Goal: Check status: Check status

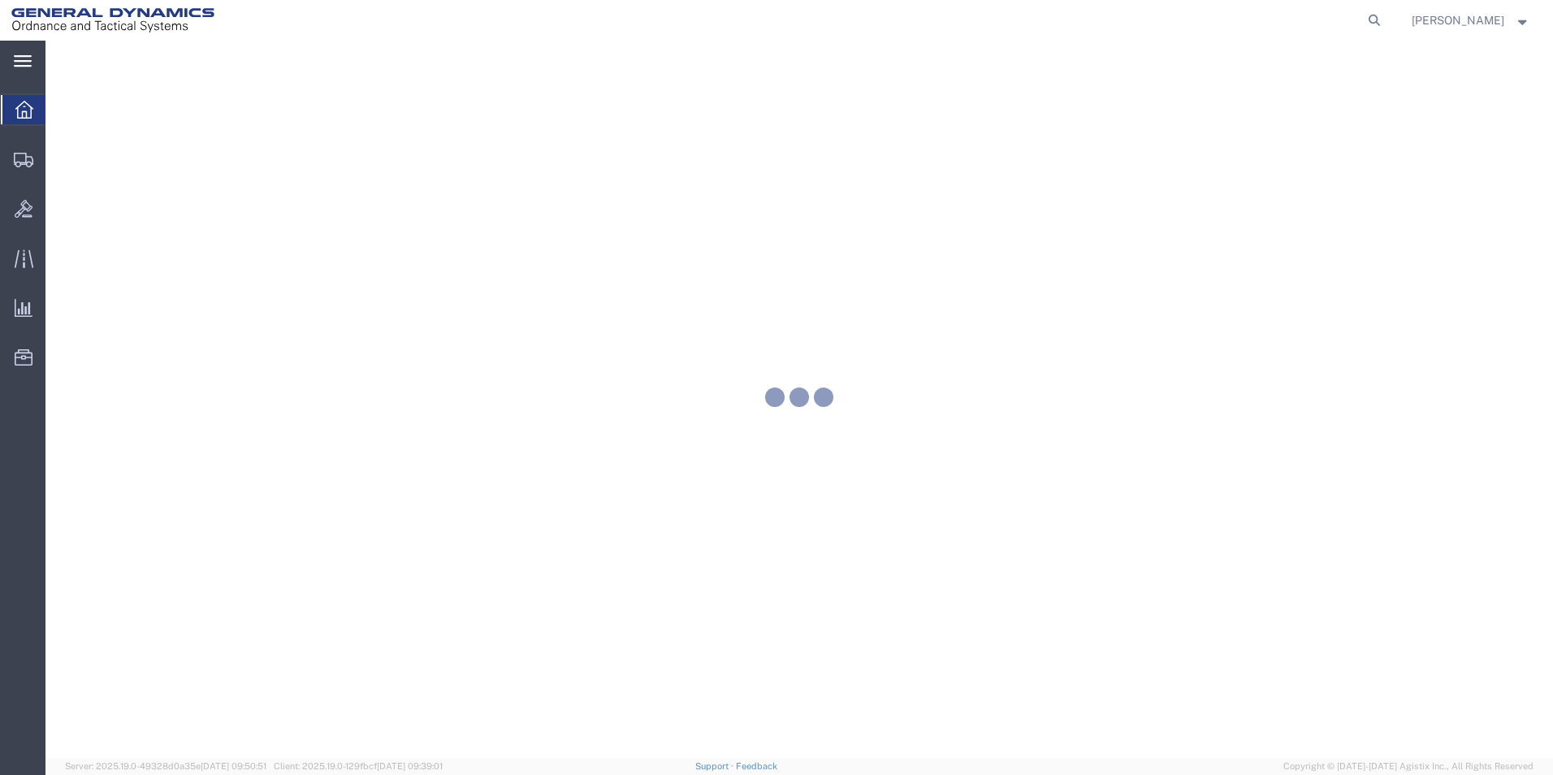
click at [19, 64] on icon at bounding box center [23, 61] width 18 height 12
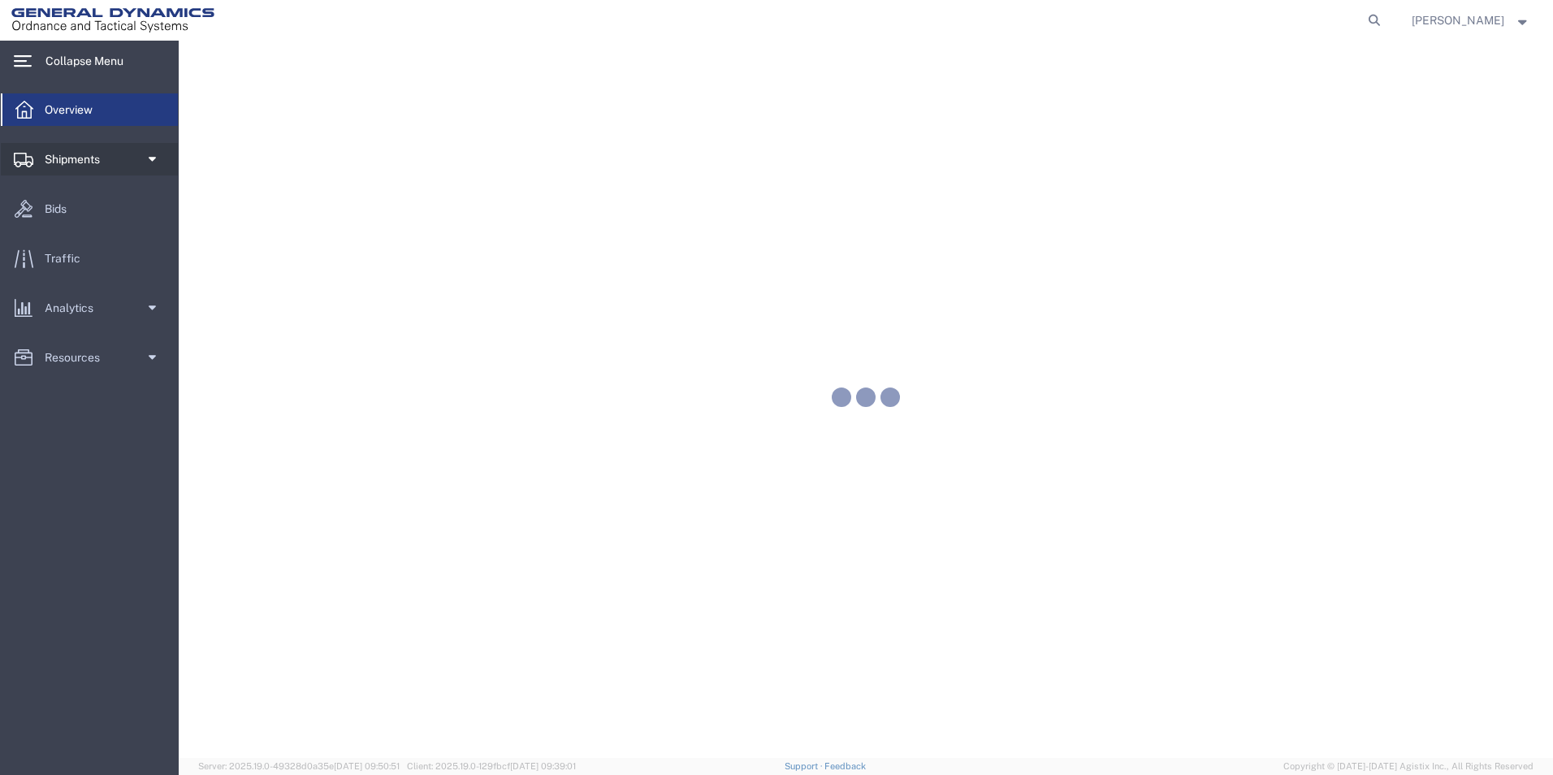
click at [150, 159] on span at bounding box center [151, 159] width 12 height 32
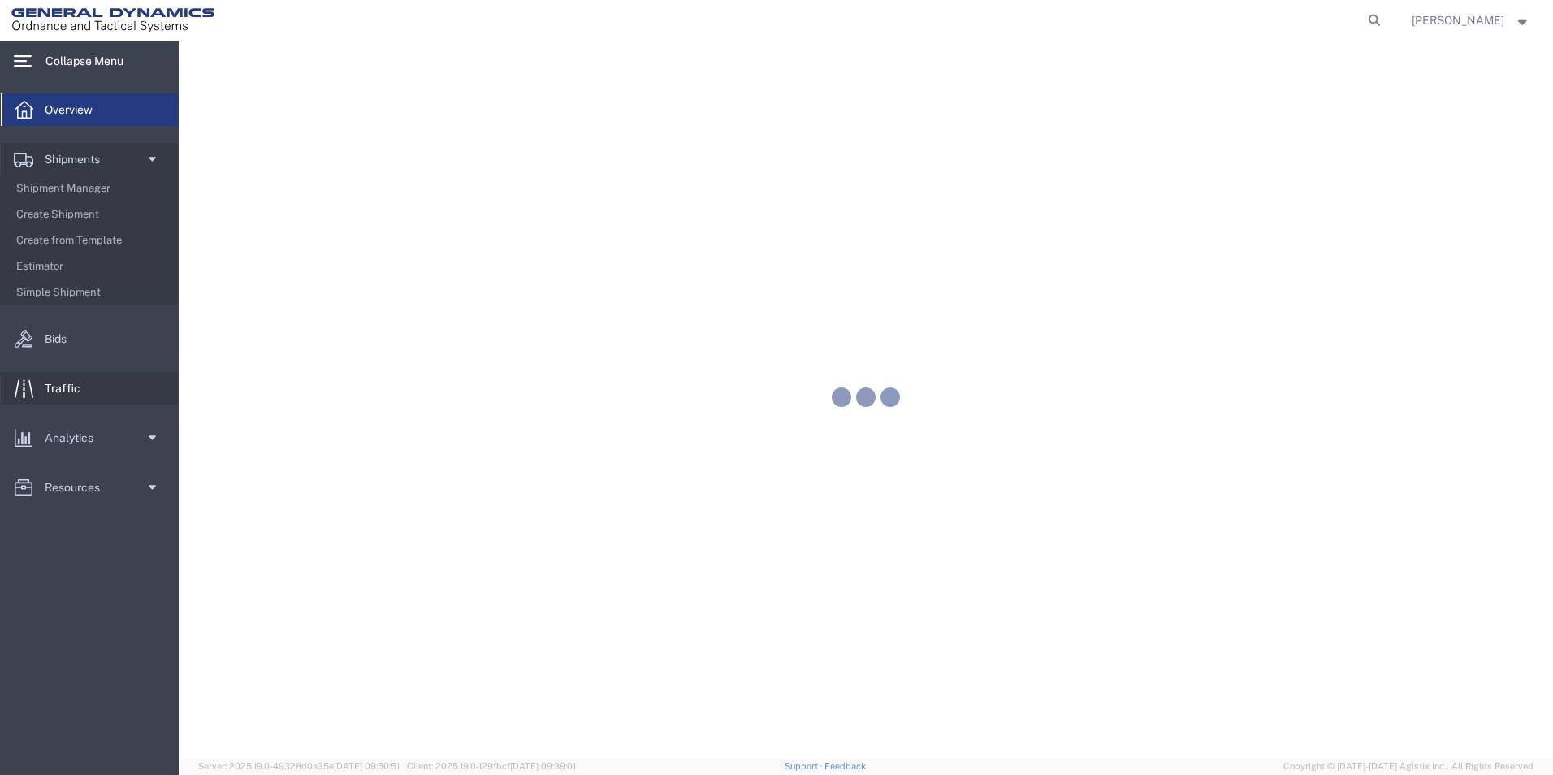
click at [132, 384] on link "Traffic" at bounding box center [89, 388] width 177 height 32
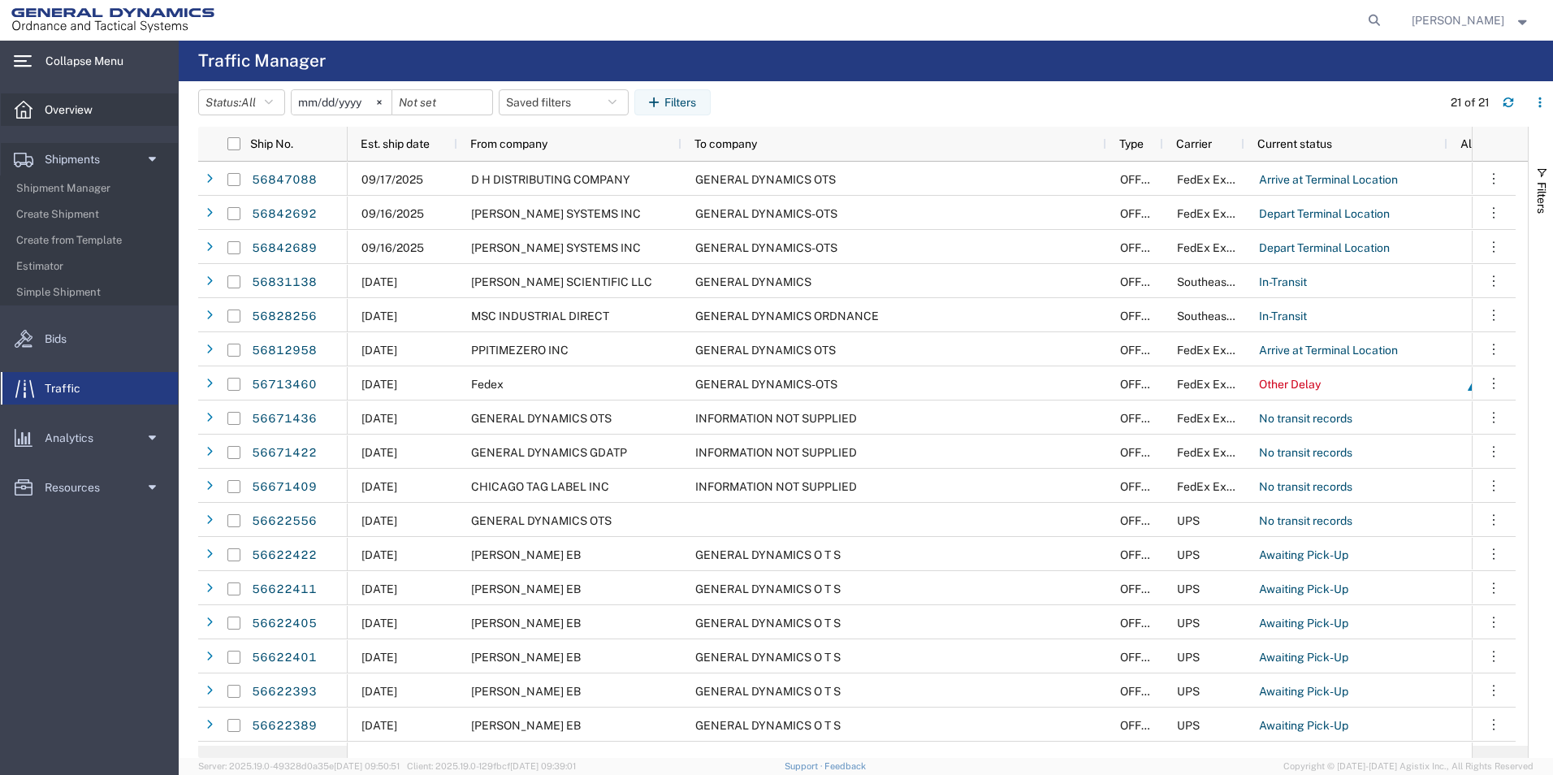
click at [80, 115] on span "Overview" at bounding box center [74, 109] width 59 height 32
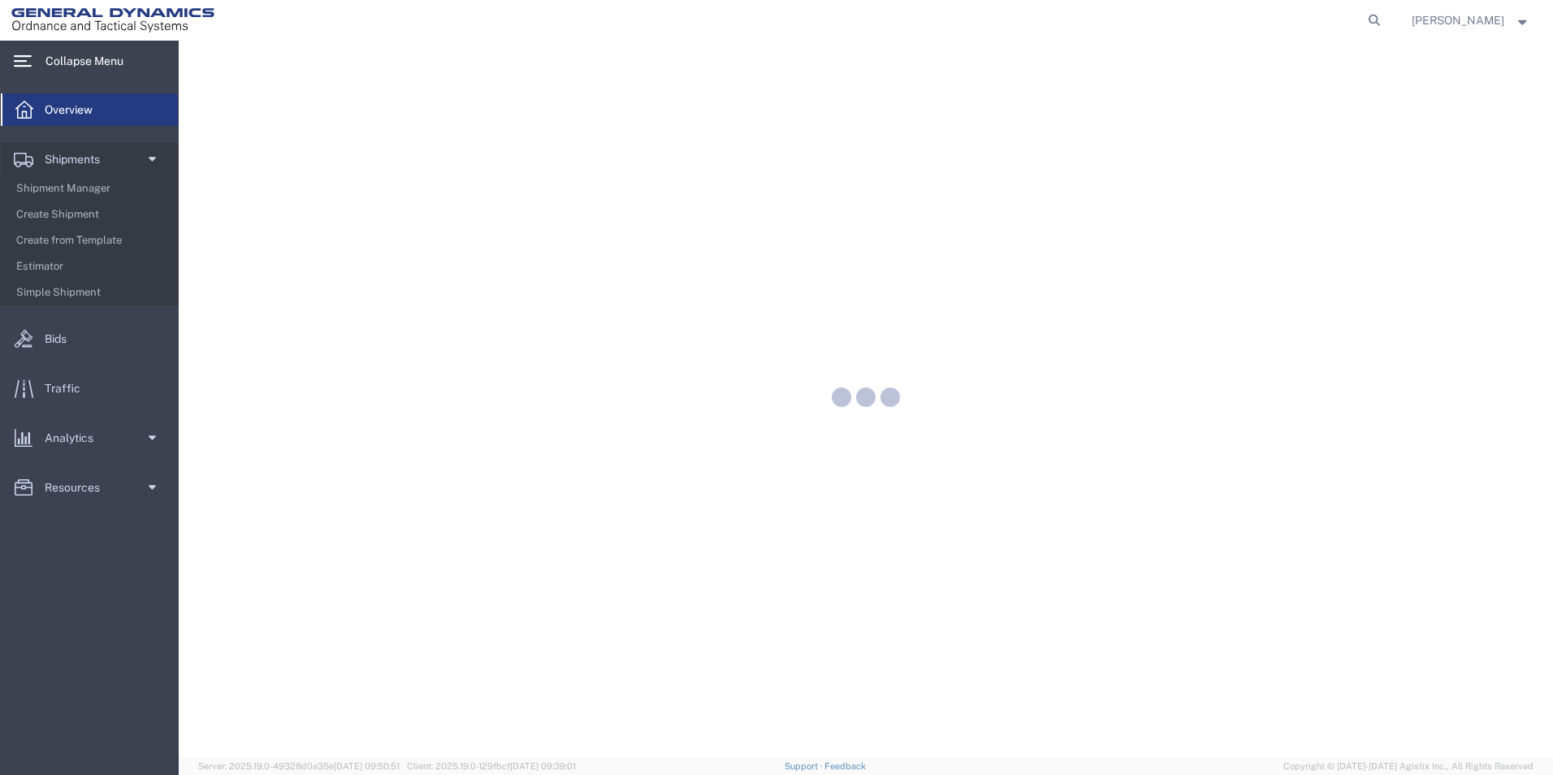
click at [49, 108] on span "Overview" at bounding box center [74, 109] width 59 height 32
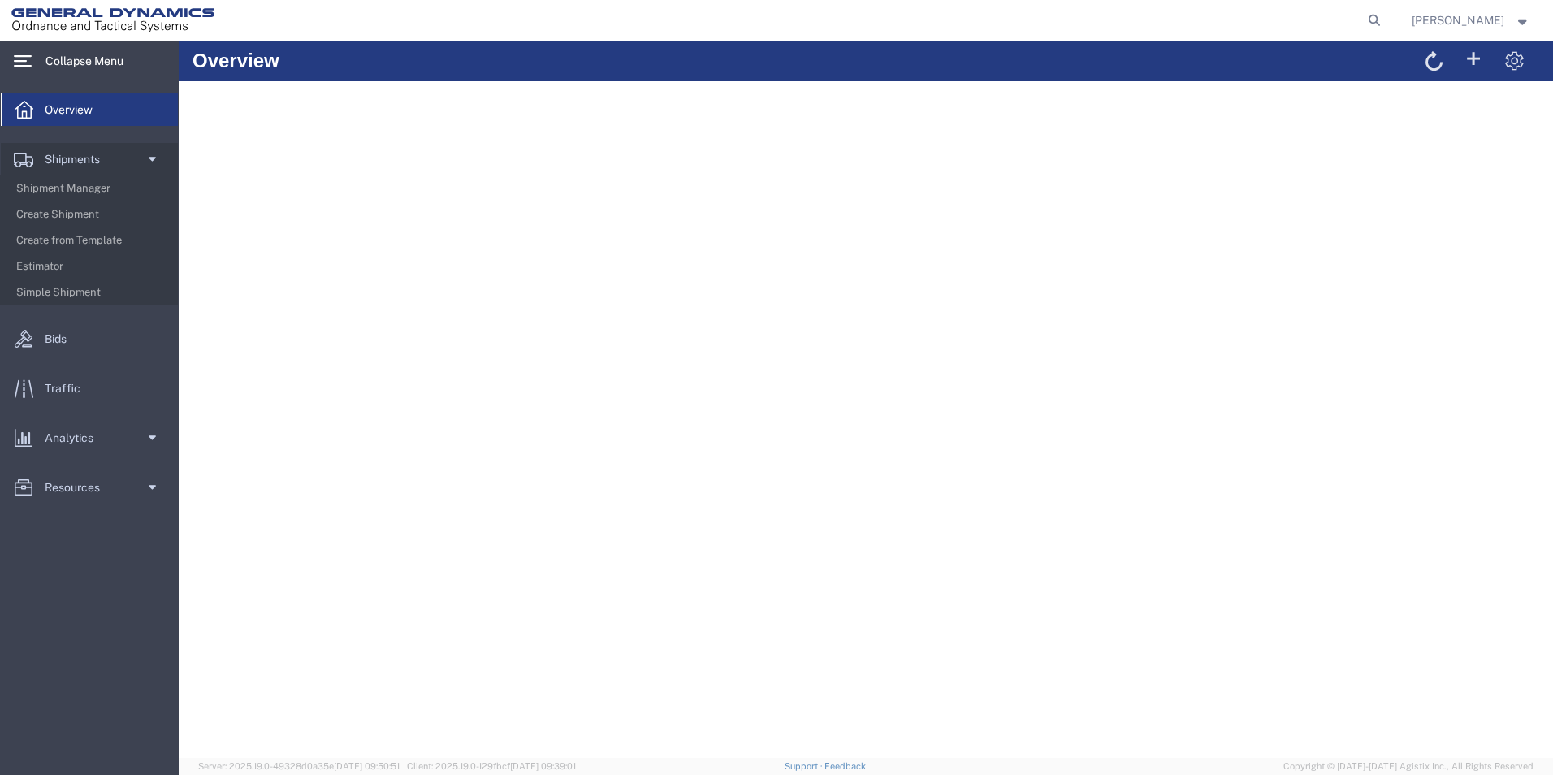
click at [24, 108] on icon at bounding box center [24, 110] width 18 height 18
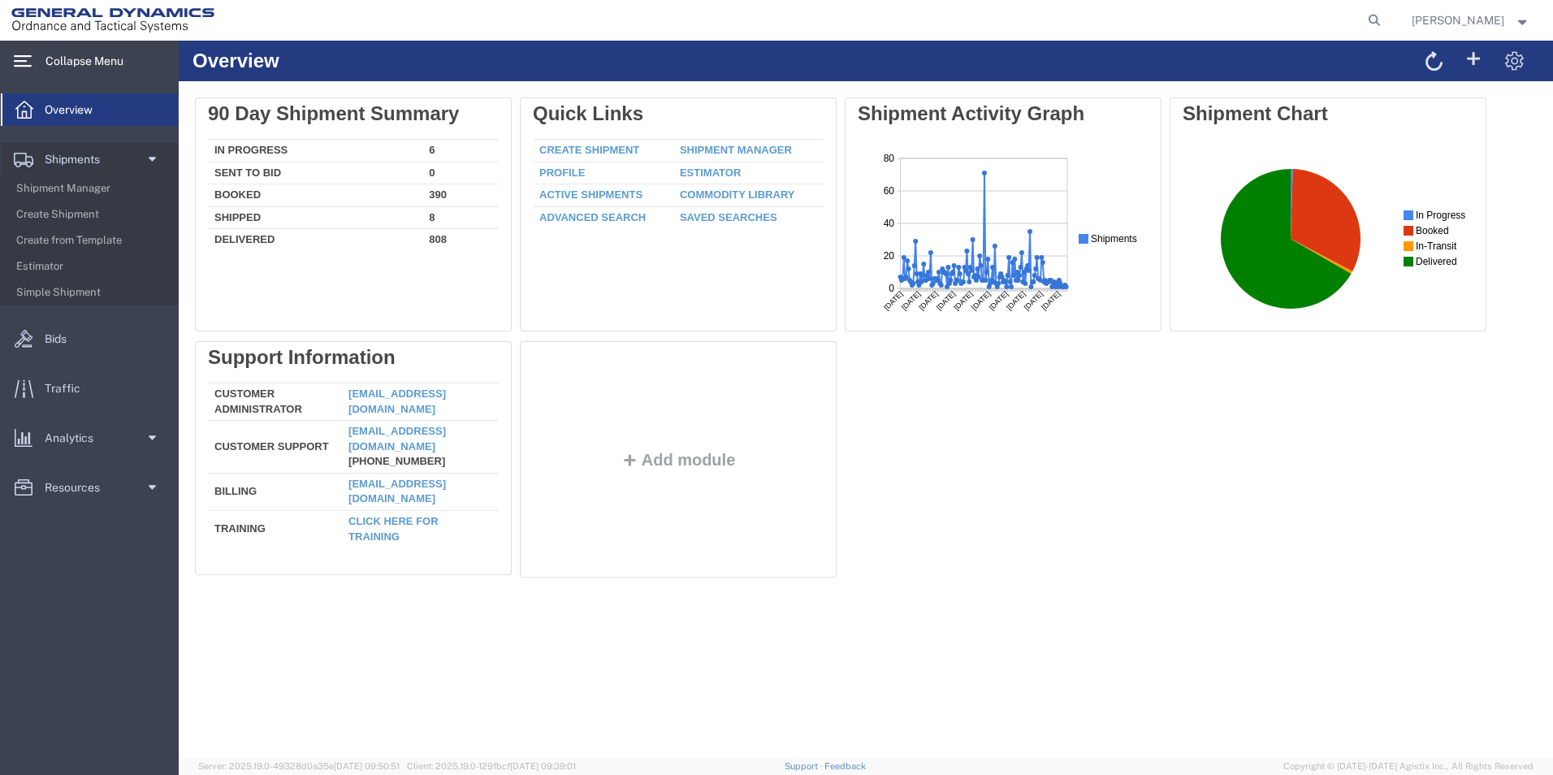
click at [1518, 22] on strong "button" at bounding box center [1523, 20] width 15 height 6
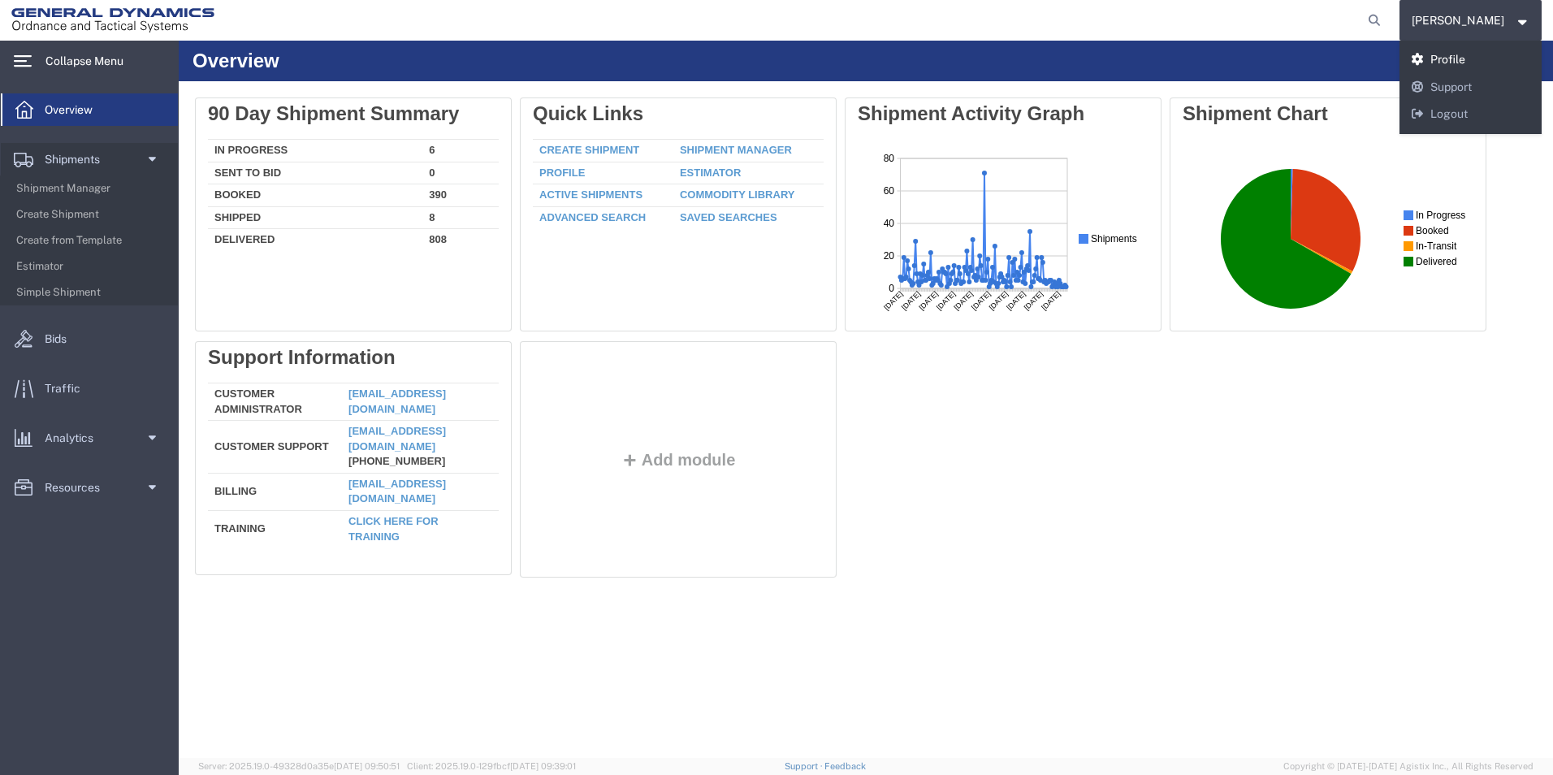
click at [1458, 56] on link "Profile" at bounding box center [1471, 60] width 143 height 28
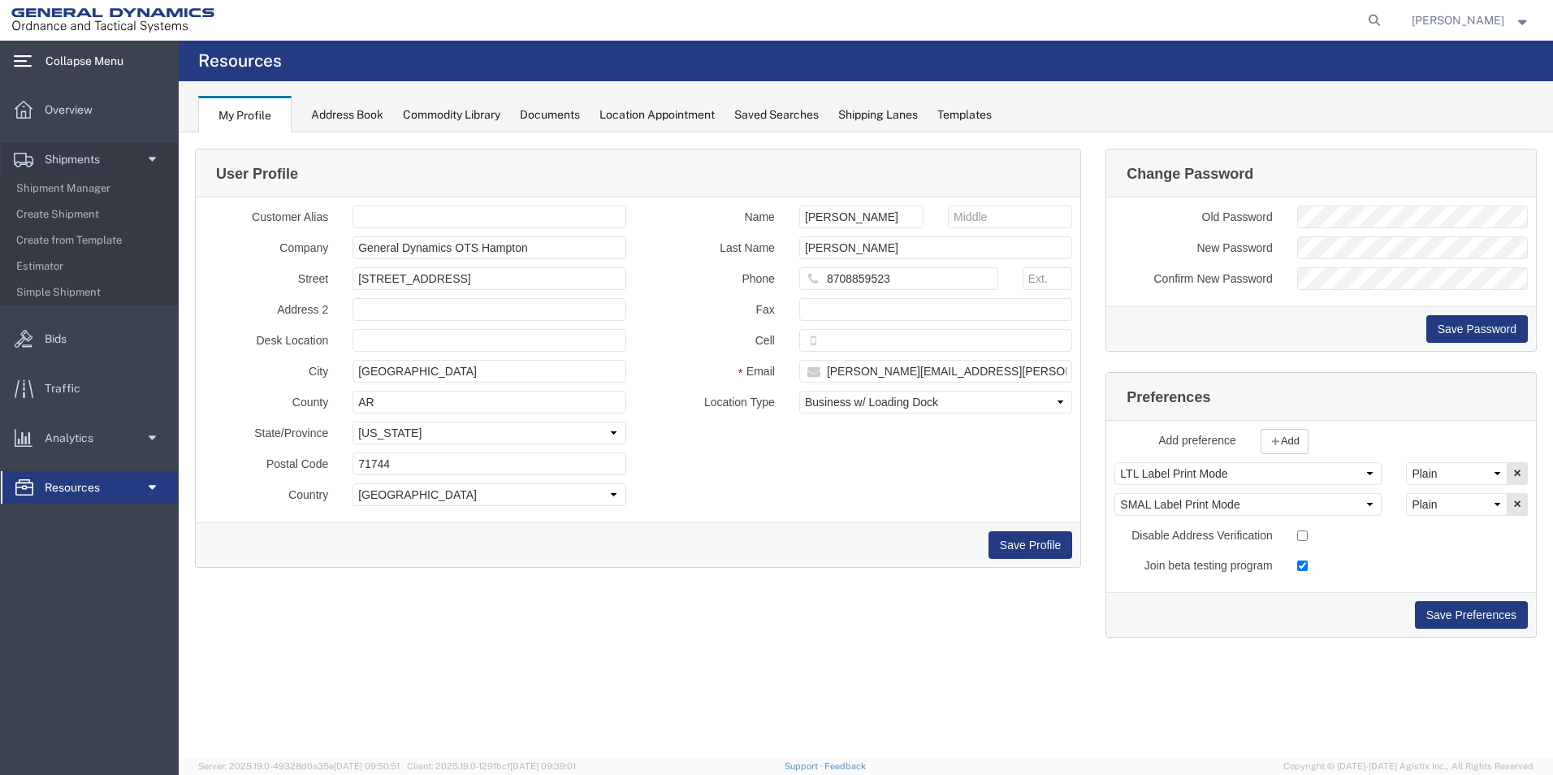
click at [151, 435] on span at bounding box center [151, 438] width 12 height 32
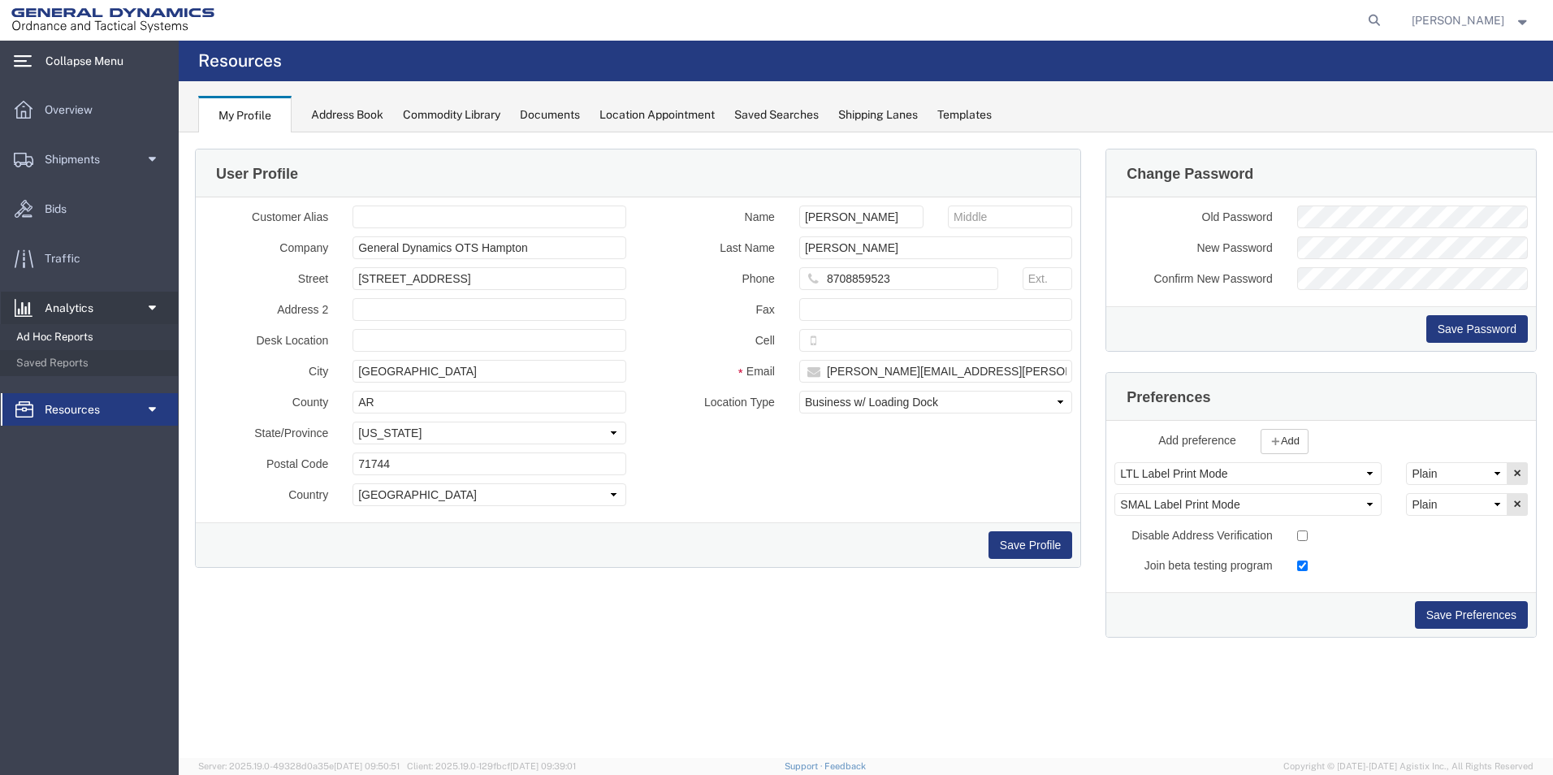
click at [65, 343] on span "Ad Hoc Reports" at bounding box center [91, 337] width 150 height 32
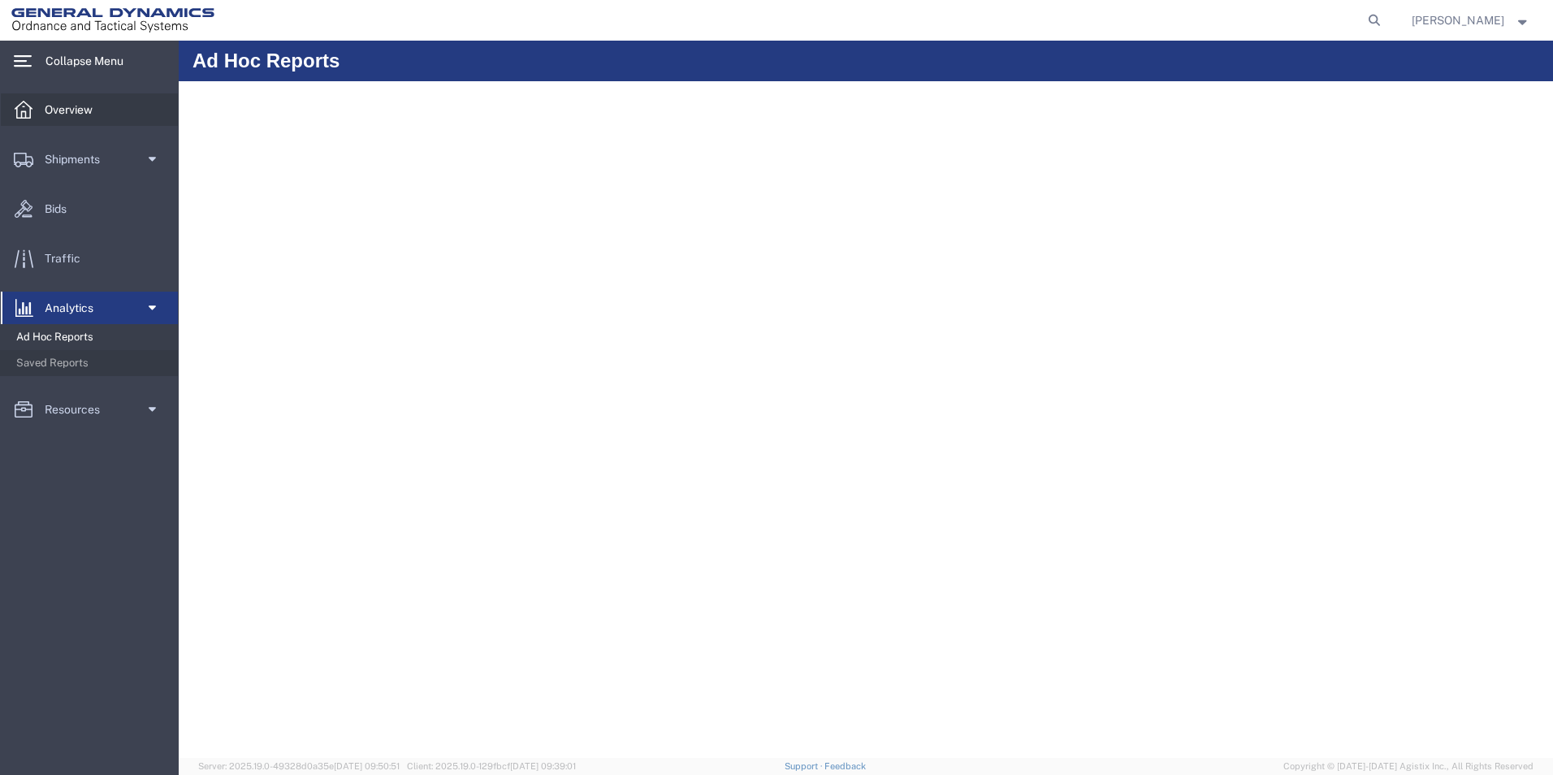
click at [71, 117] on span "Overview" at bounding box center [74, 109] width 59 height 32
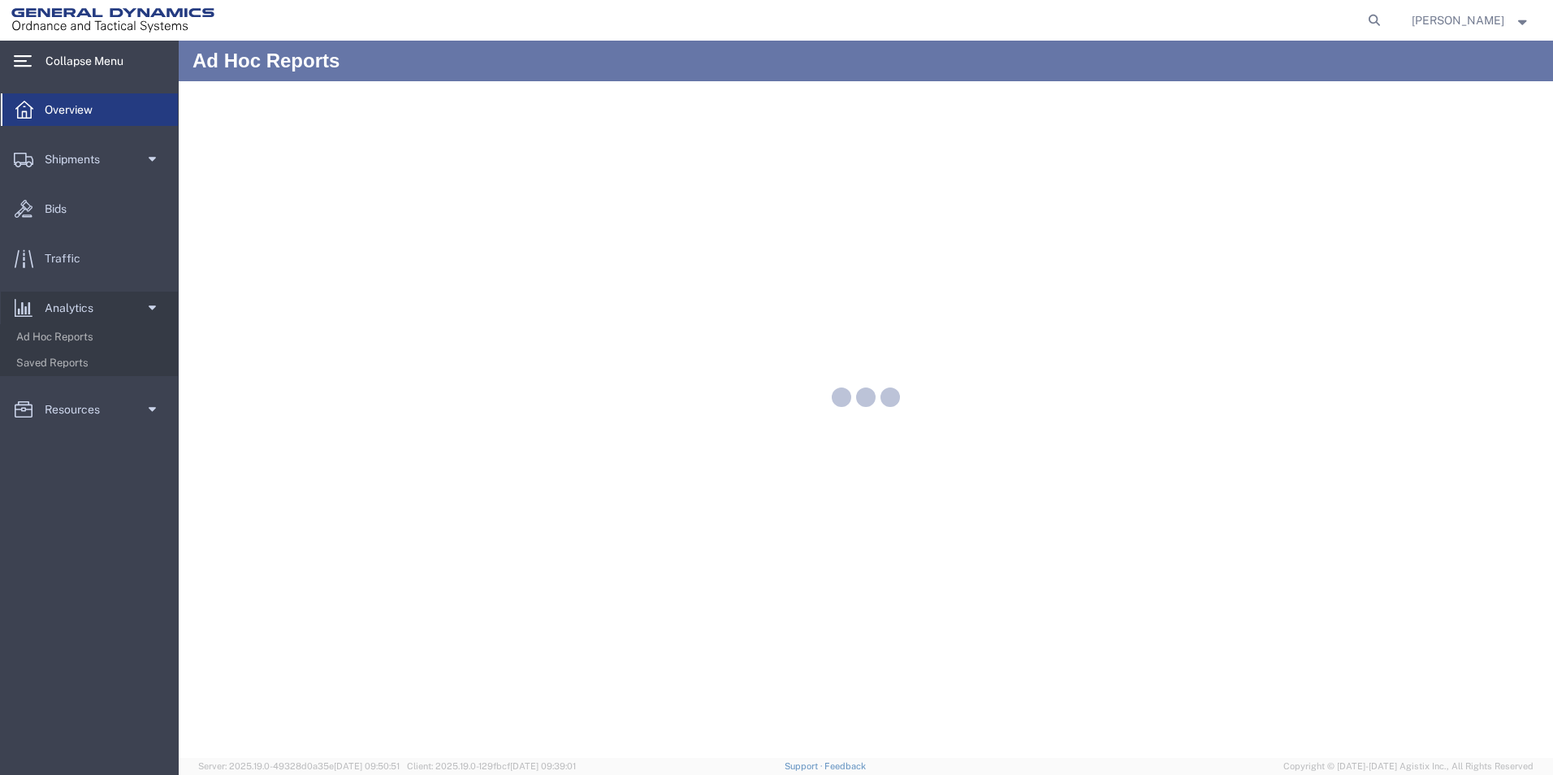
click at [24, 113] on icon at bounding box center [24, 110] width 18 height 18
click at [45, 153] on span "Shipments" at bounding box center [78, 159] width 67 height 32
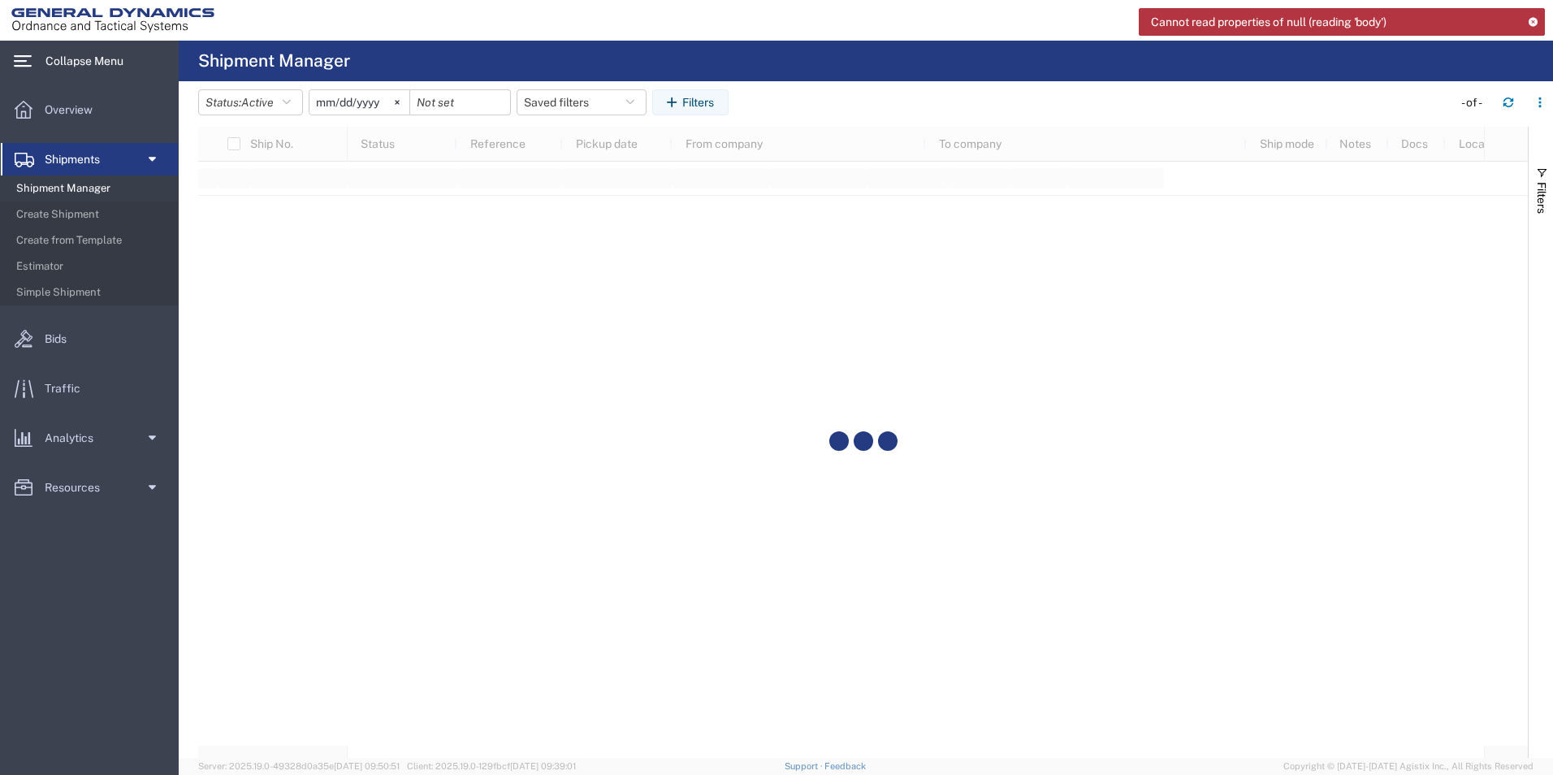
click at [97, 188] on span "Shipment Manager" at bounding box center [91, 188] width 150 height 32
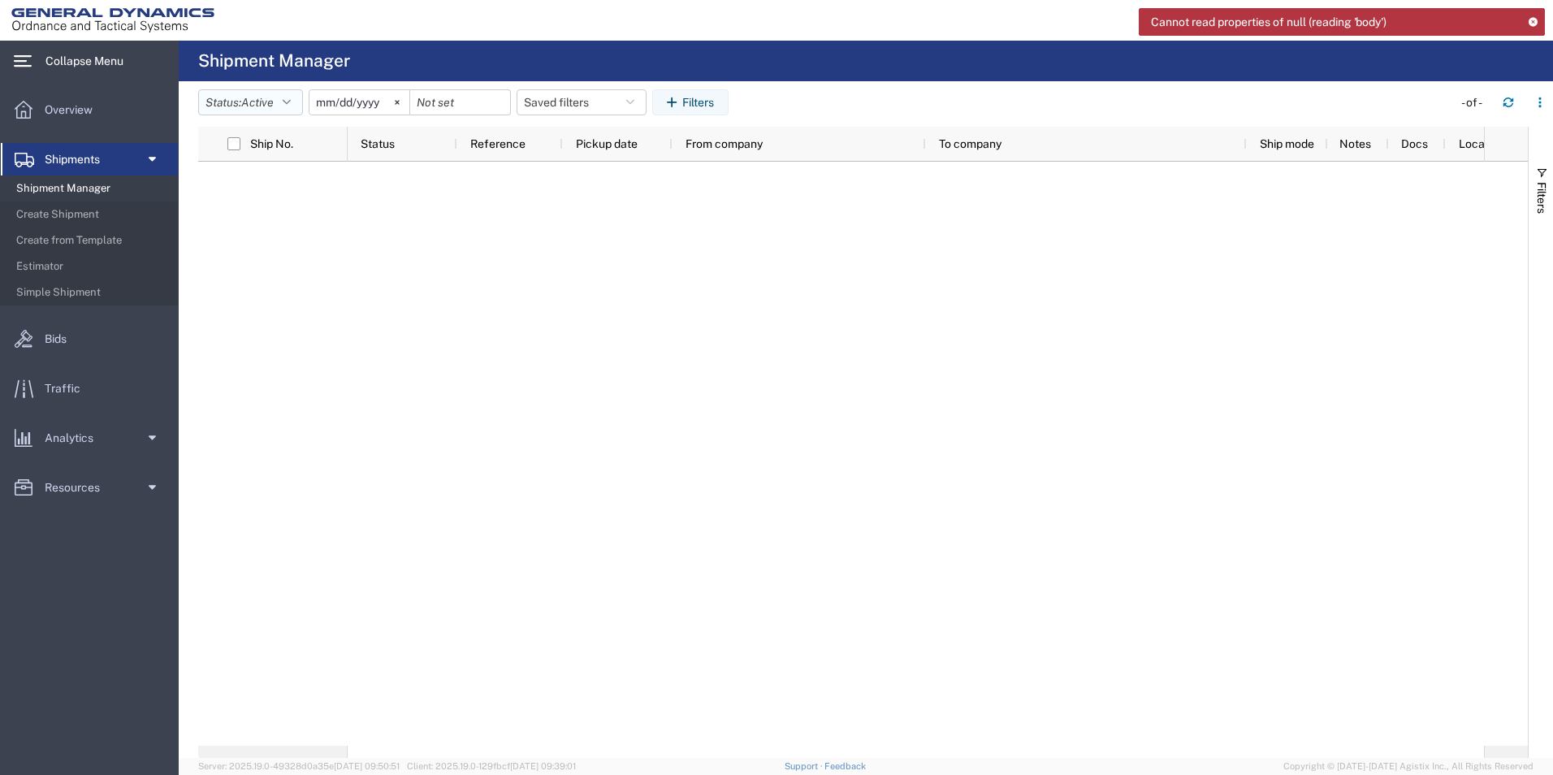
click at [291, 106] on icon "button" at bounding box center [287, 102] width 8 height 11
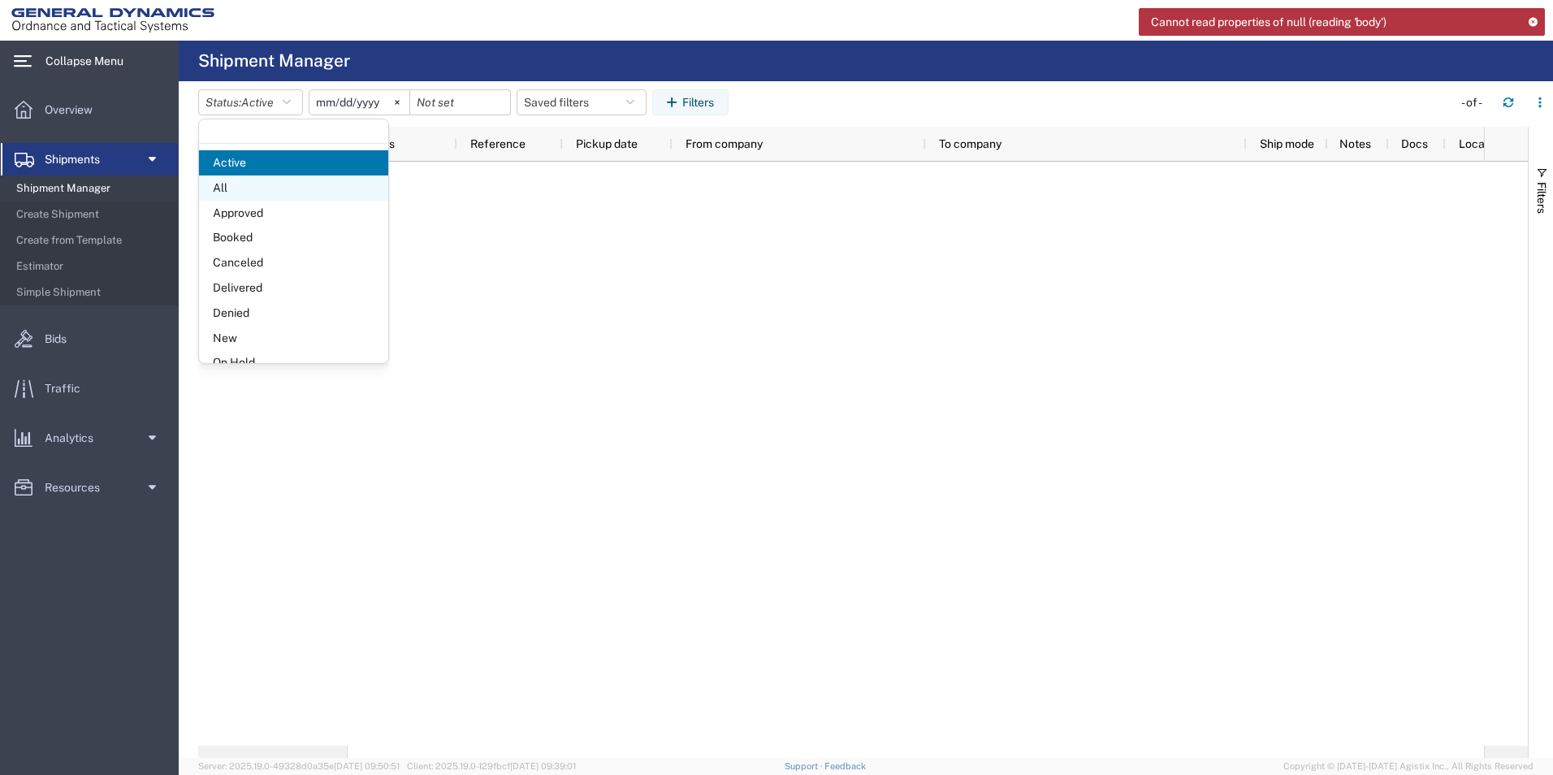
click at [224, 184] on span "All" at bounding box center [293, 187] width 189 height 25
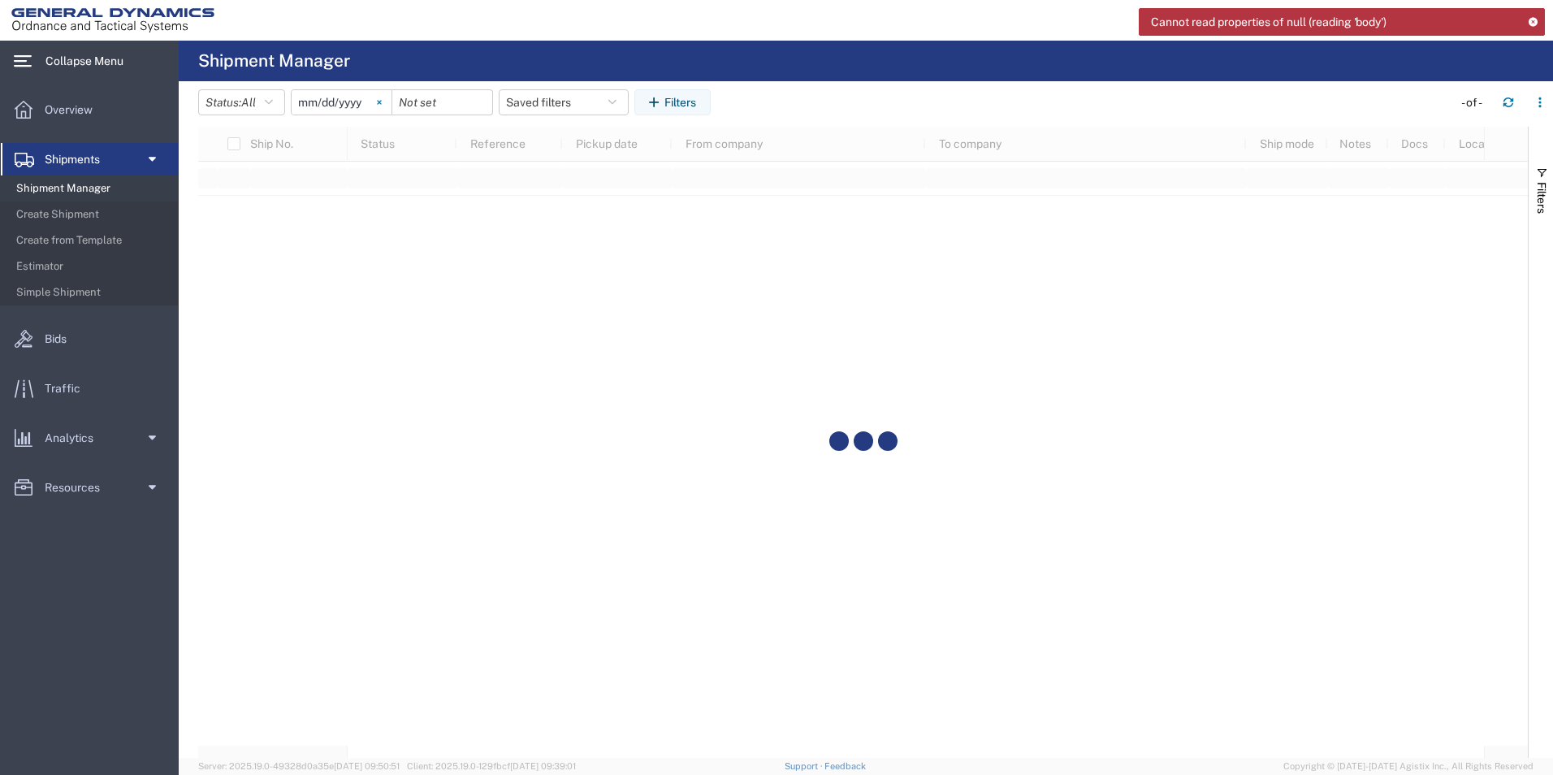
click at [388, 104] on svg-icon at bounding box center [379, 102] width 24 height 24
click at [388, 104] on div at bounding box center [342, 102] width 102 height 26
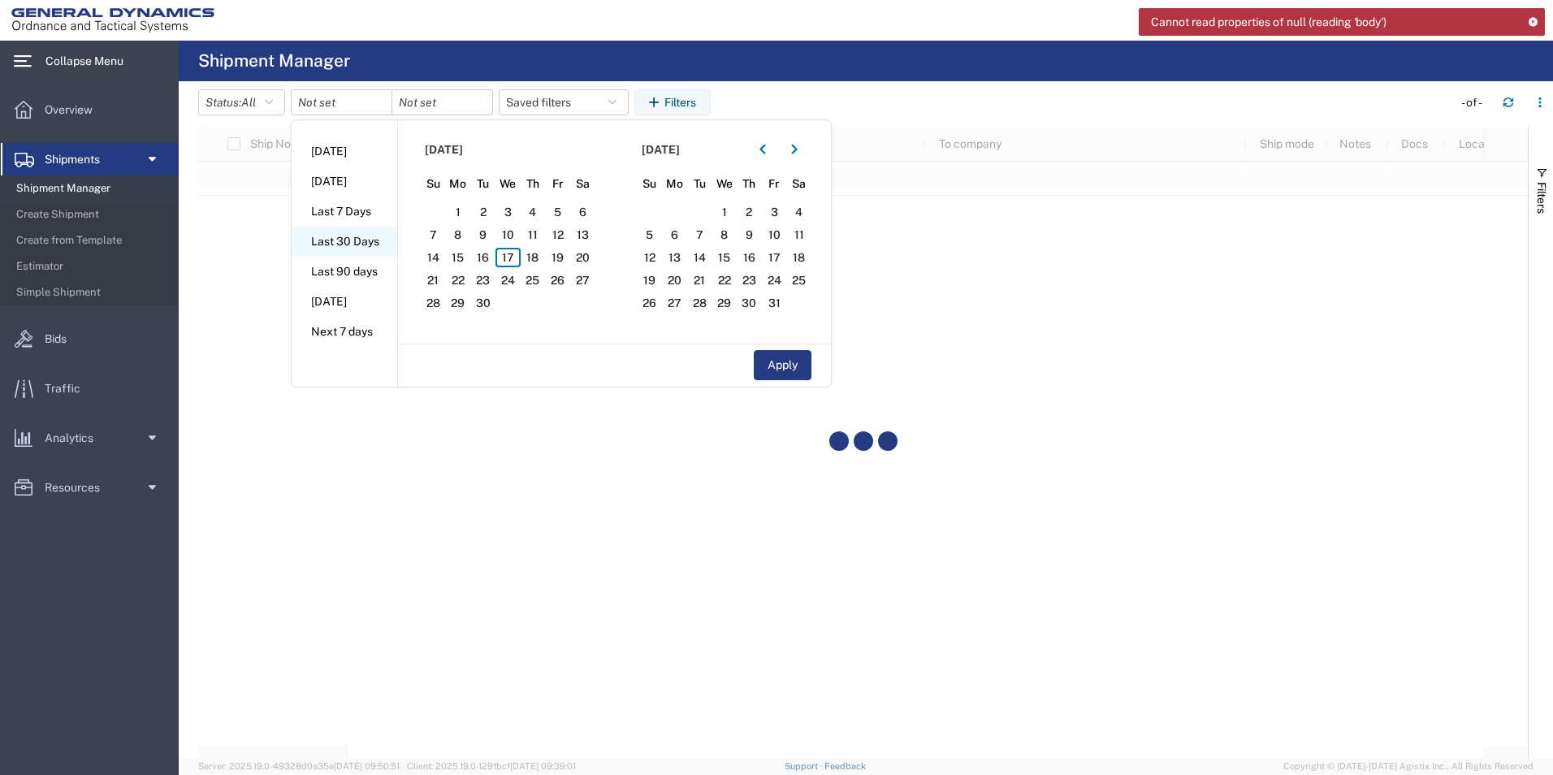
click at [331, 241] on li "Last 30 Days" at bounding box center [345, 242] width 106 height 30
type input "[DATE]"
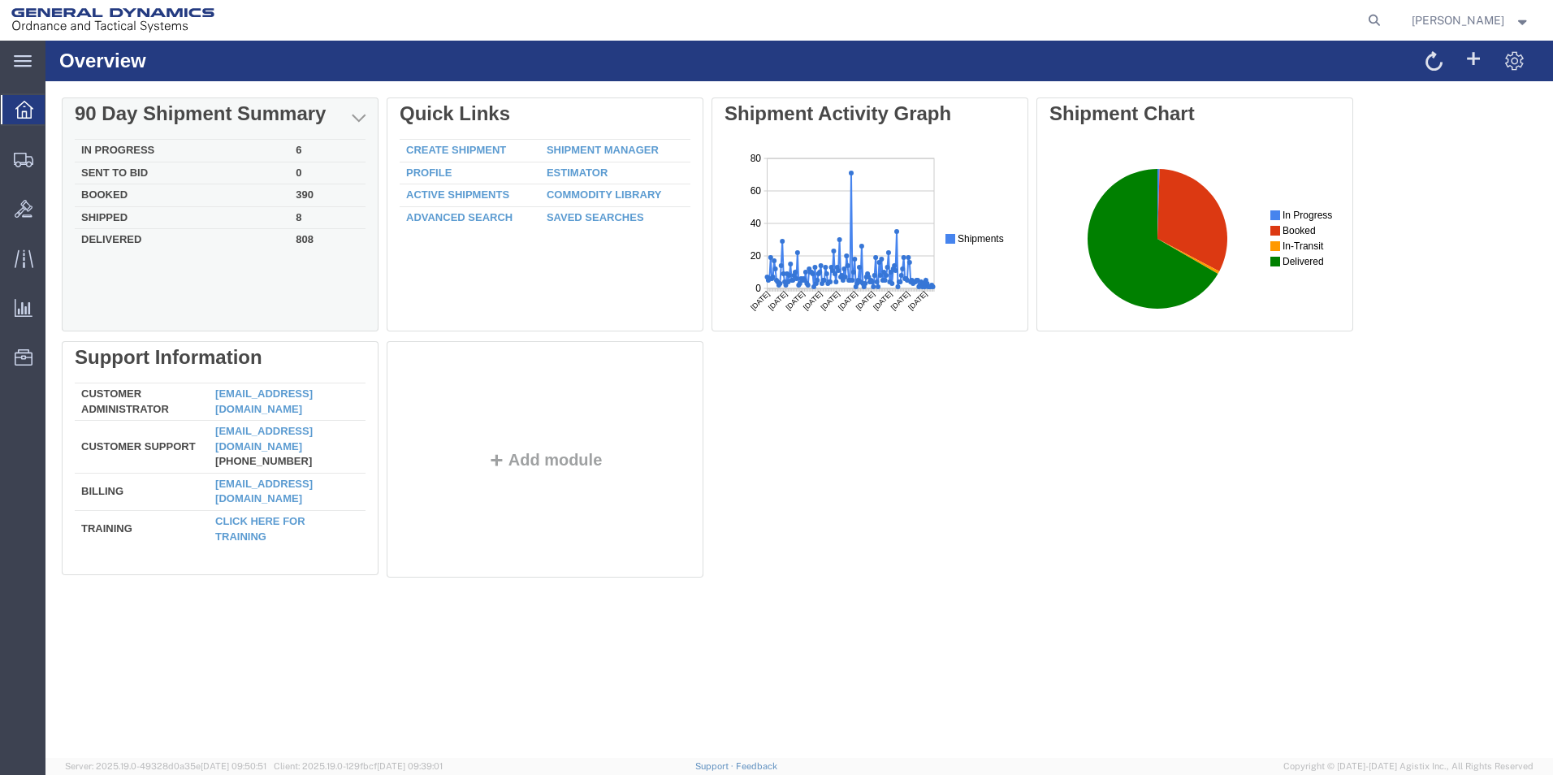
click at [310, 193] on td "390" at bounding box center [327, 195] width 76 height 23
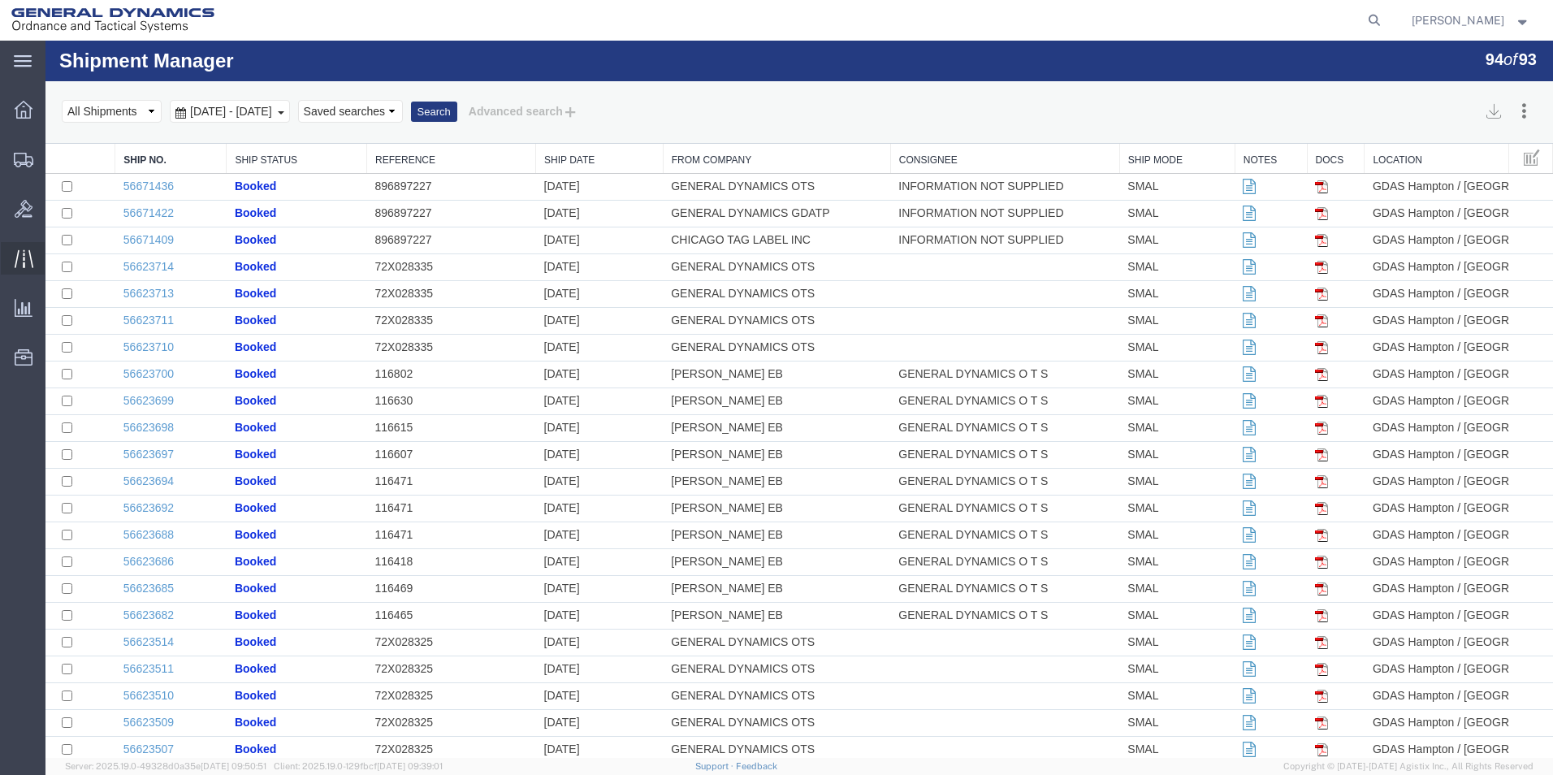
click at [24, 251] on icon at bounding box center [24, 258] width 19 height 19
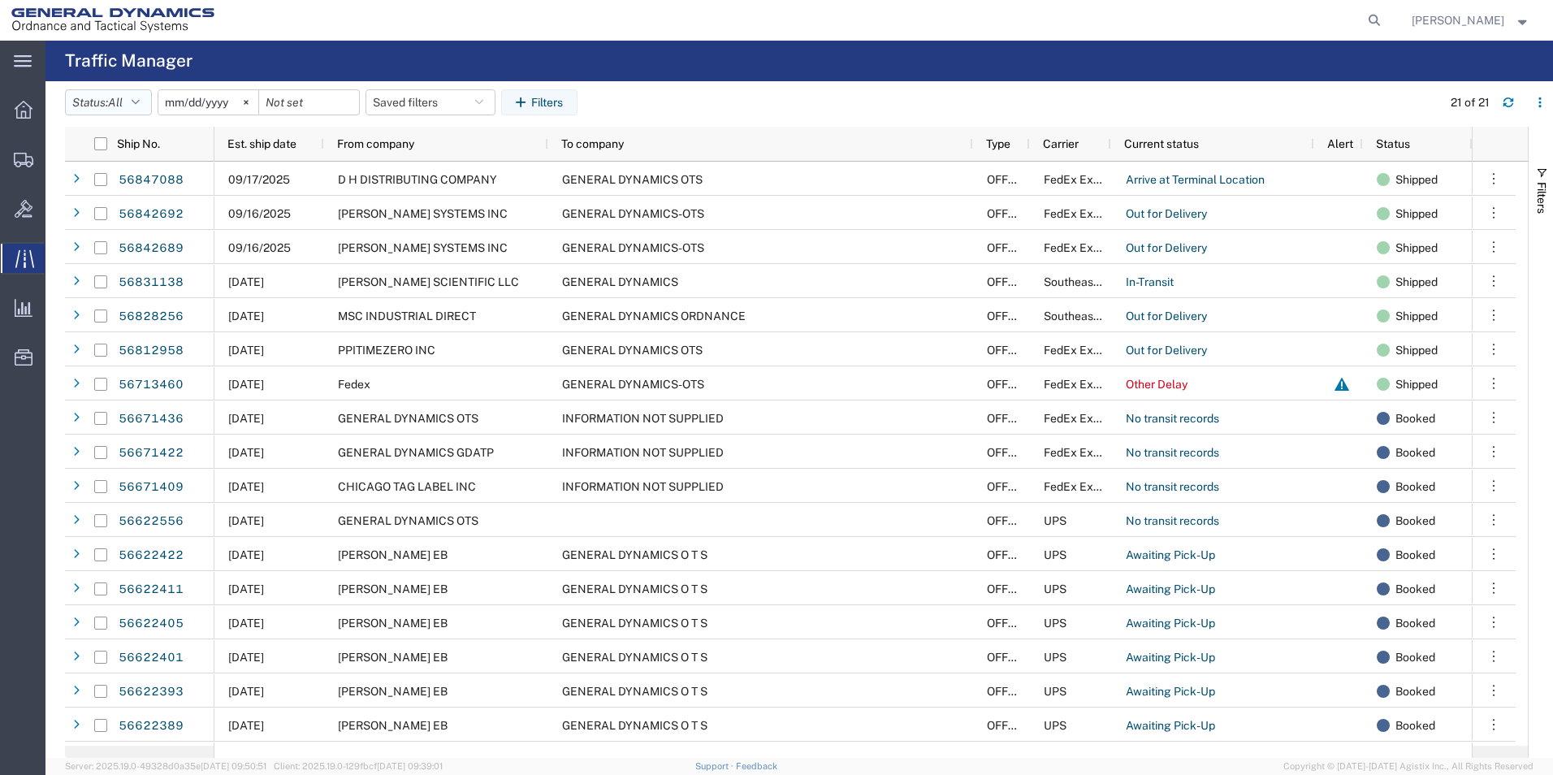
click at [140, 99] on icon "button" at bounding box center [136, 102] width 8 height 11
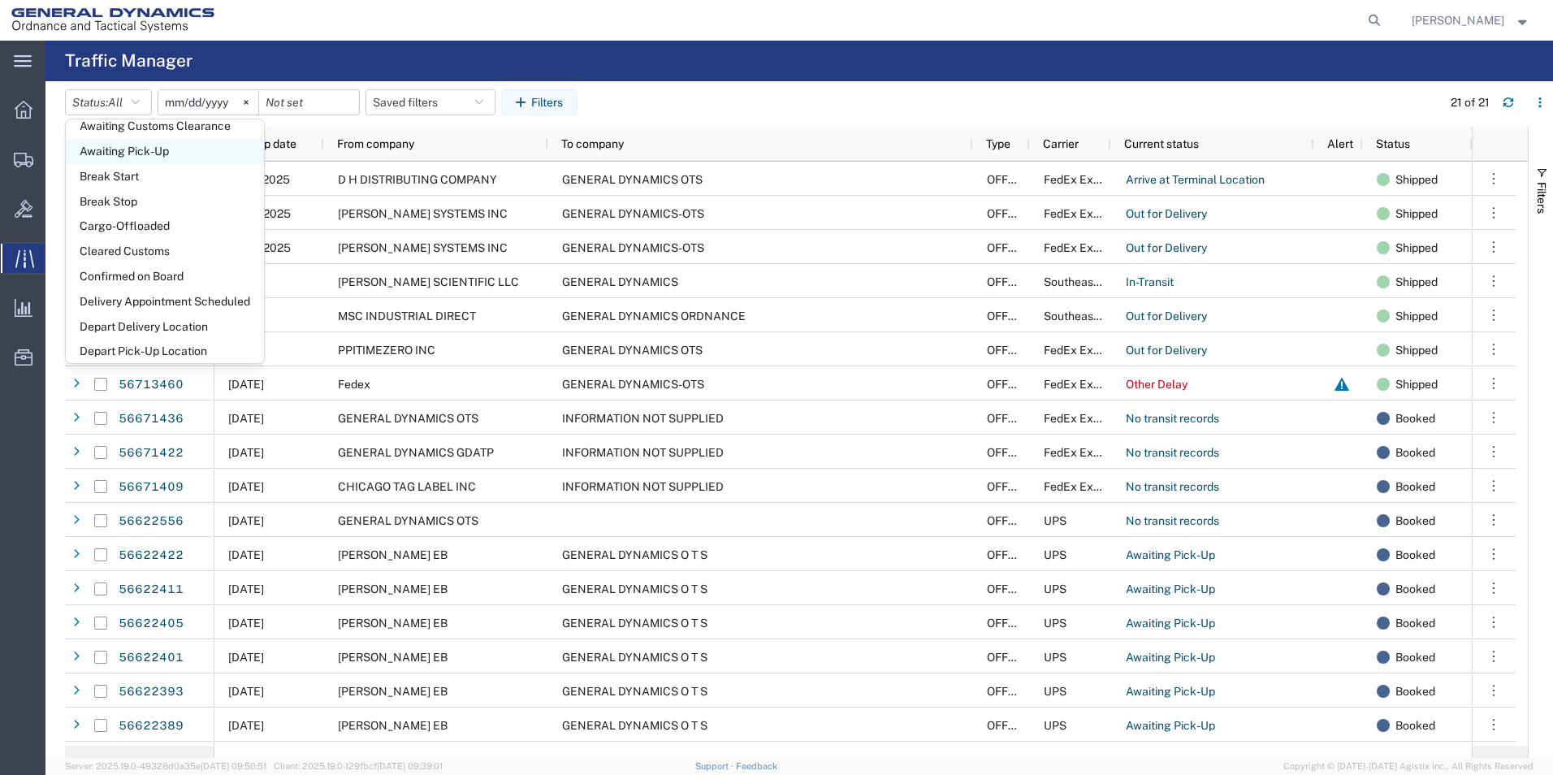
scroll to position [162, 0]
click at [218, 276] on span "Delivery Appointment Scheduled" at bounding box center [165, 275] width 198 height 25
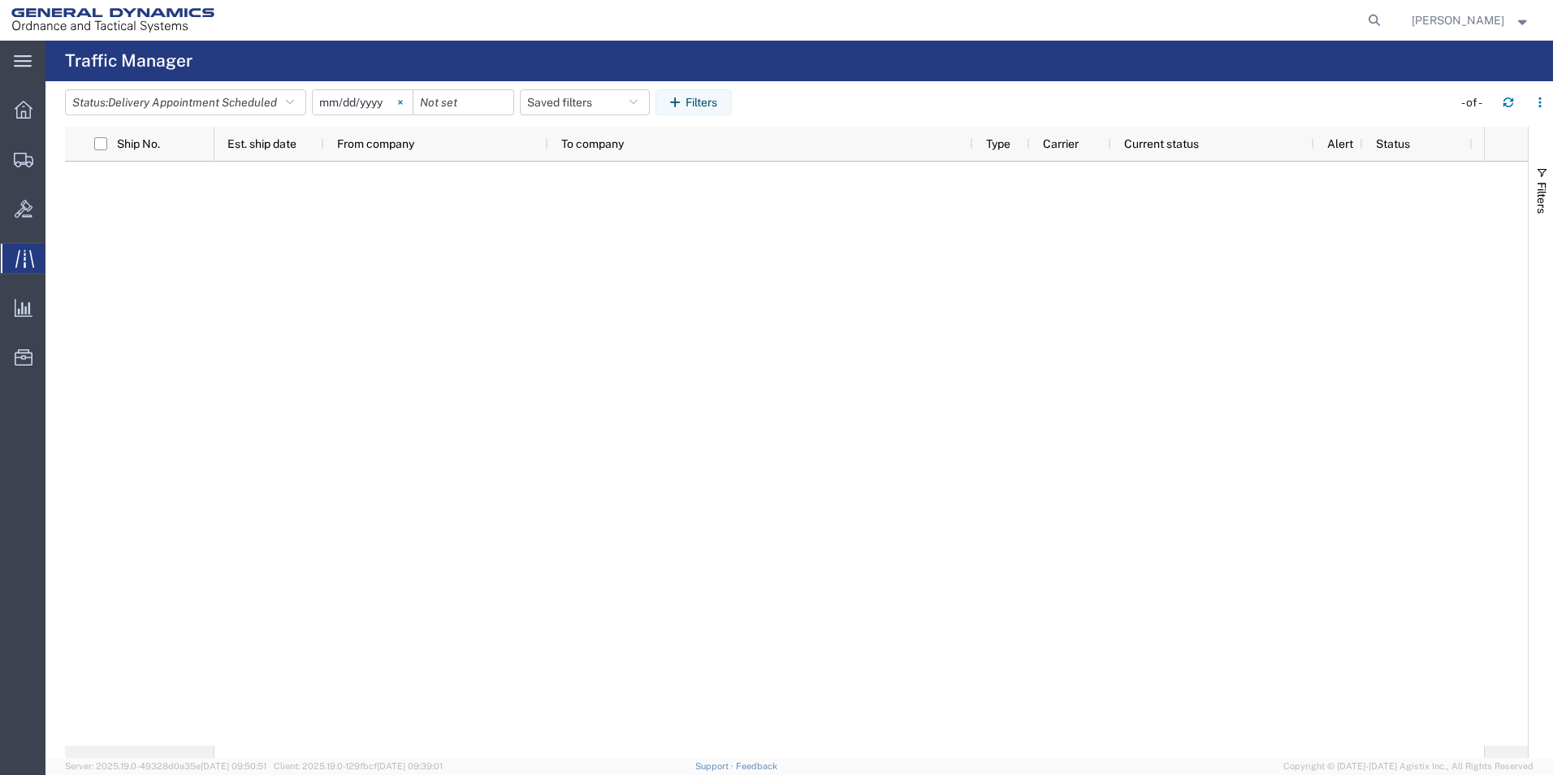
click at [410, 102] on svg-icon at bounding box center [400, 102] width 24 height 24
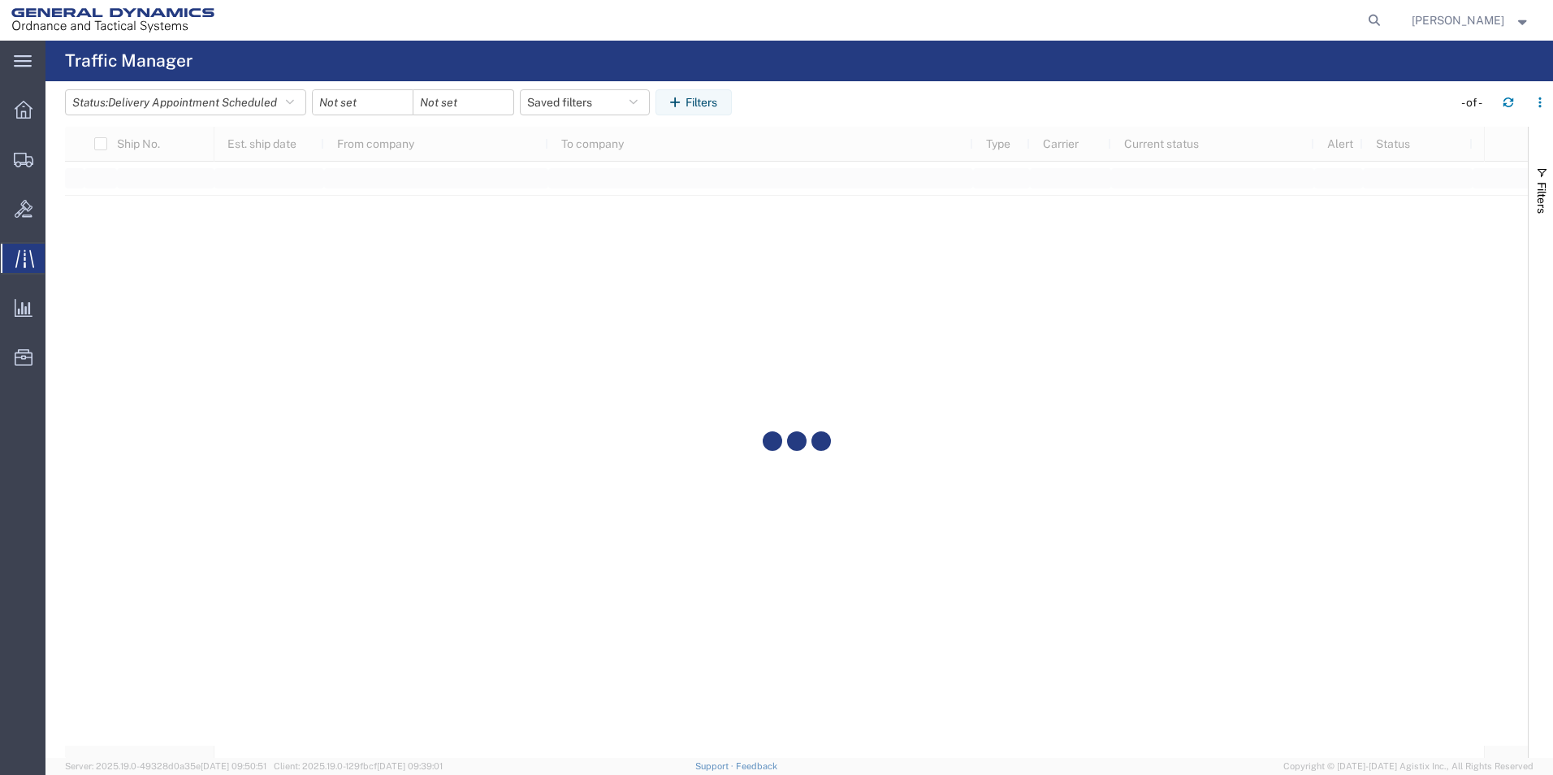
click at [410, 102] on div at bounding box center [363, 102] width 102 height 26
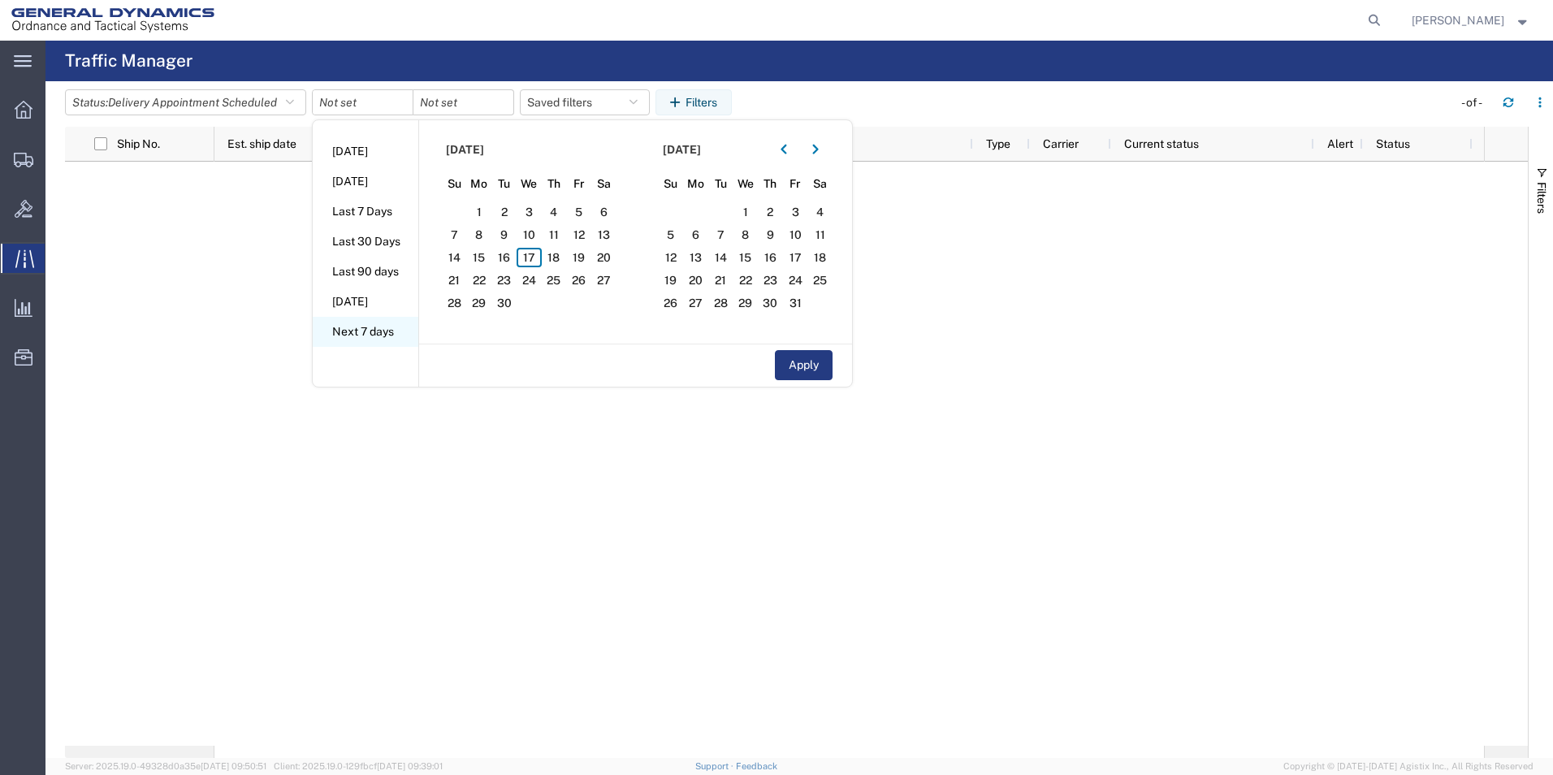
click at [361, 331] on li "Next 7 days" at bounding box center [366, 332] width 106 height 30
type input "[DATE]"
type input "2025-09-23"
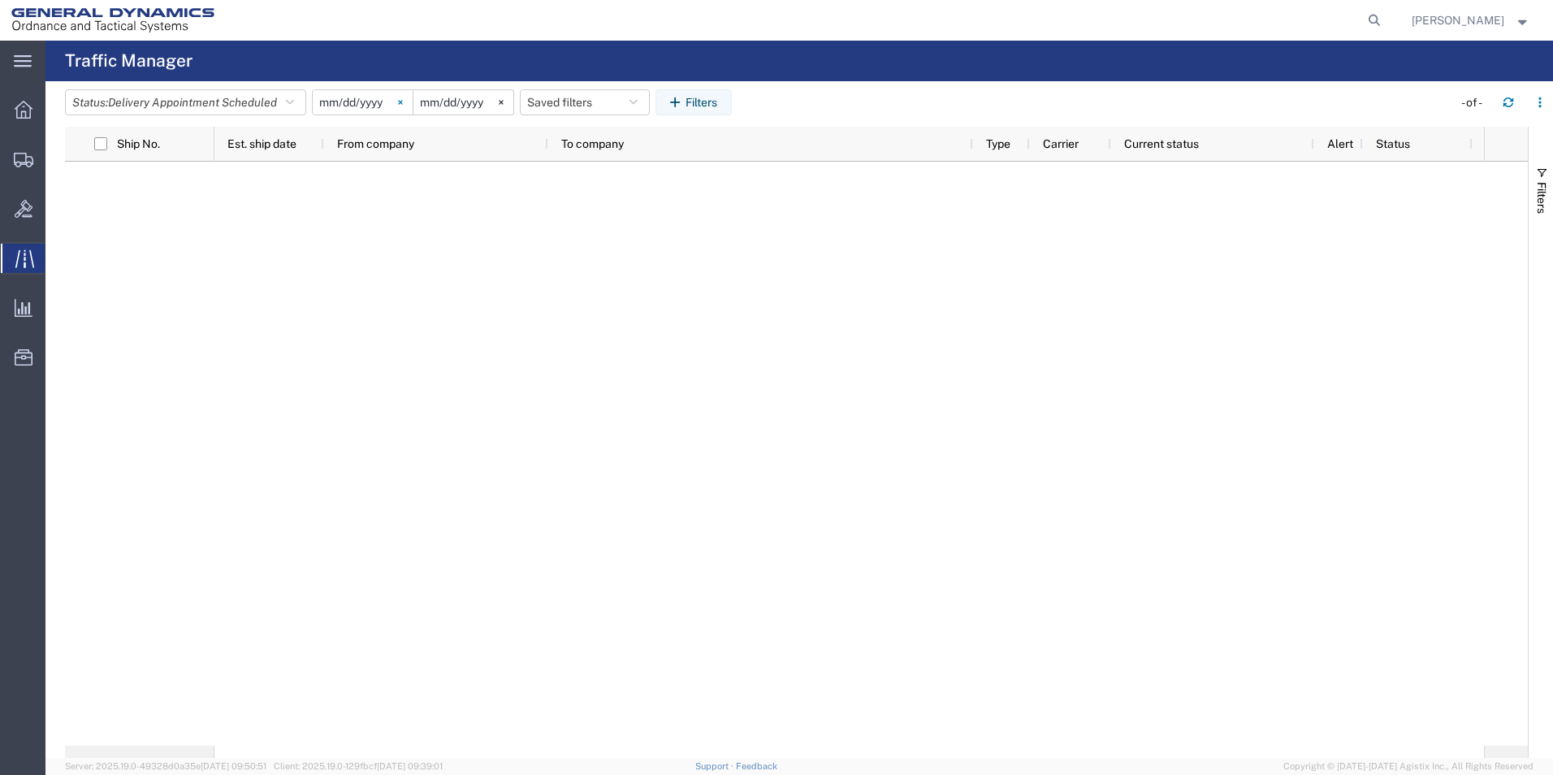
click at [406, 97] on svg-icon at bounding box center [400, 102] width 24 height 24
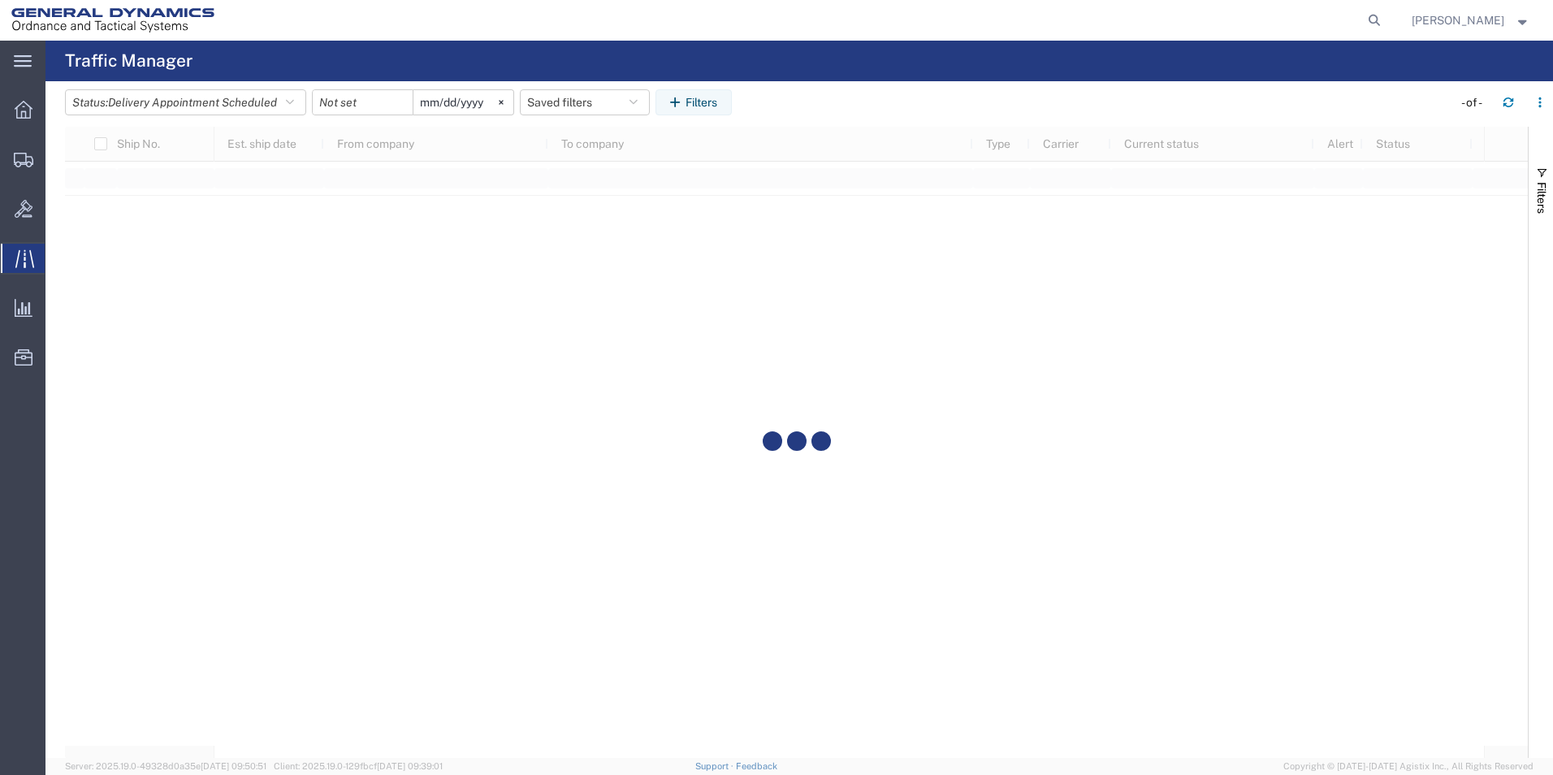
click at [405, 108] on div at bounding box center [363, 102] width 102 height 26
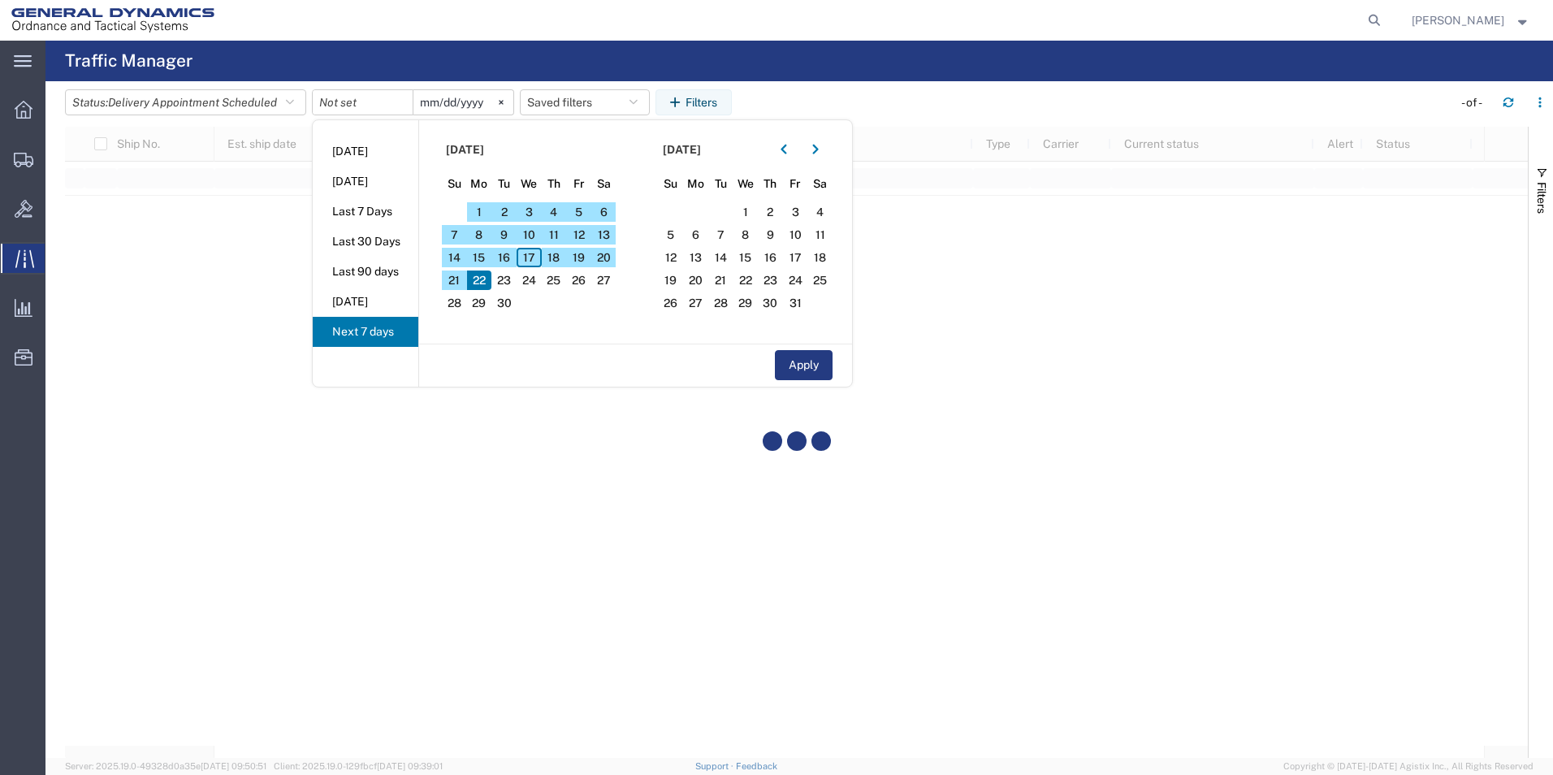
click at [373, 238] on li "Last 30 Days" at bounding box center [366, 242] width 106 height 30
type input "[DATE]"
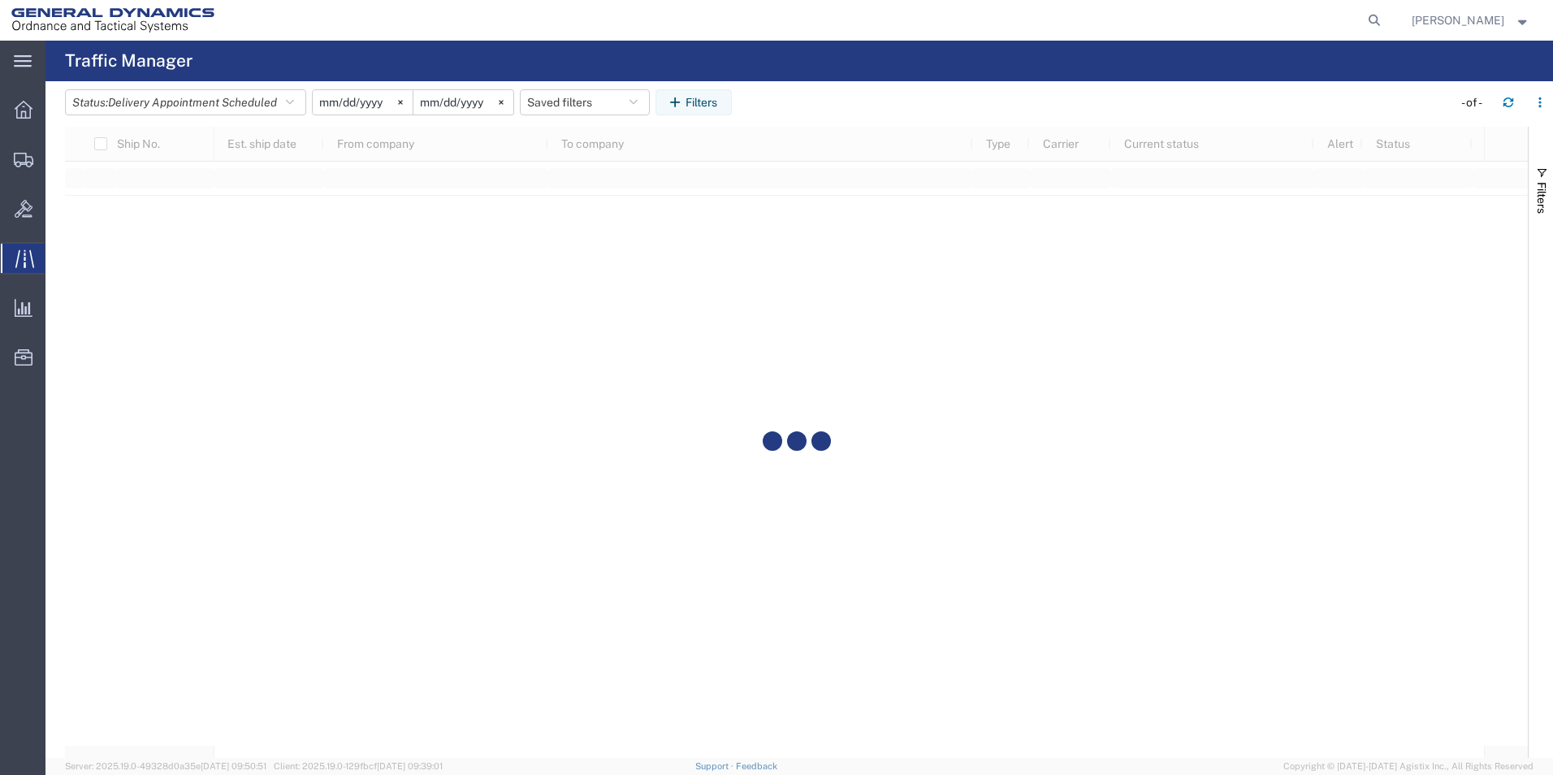
drag, startPoint x: 858, startPoint y: 752, endPoint x: 1136, endPoint y: 754, distance: 278.6
click at [1136, 754] on div at bounding box center [796, 442] width 1463 height 631
drag, startPoint x: 1117, startPoint y: 755, endPoint x: 1183, endPoint y: 756, distance: 65.8
click at [1183, 756] on div at bounding box center [796, 442] width 1463 height 631
click at [294, 97] on icon "button" at bounding box center [290, 102] width 8 height 11
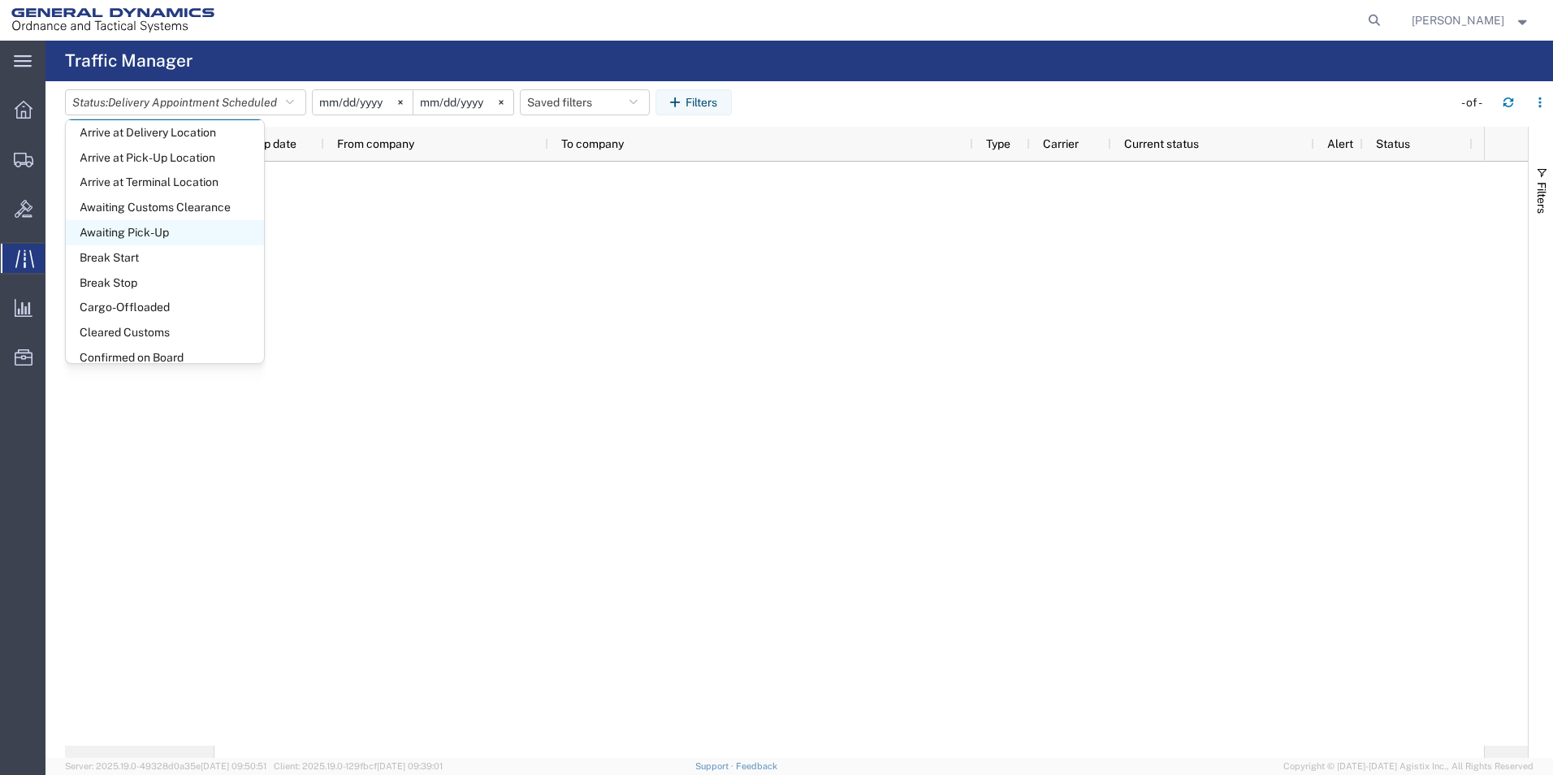
scroll to position [81, 0]
click at [613, 358] on div at bounding box center [849, 454] width 1270 height 584
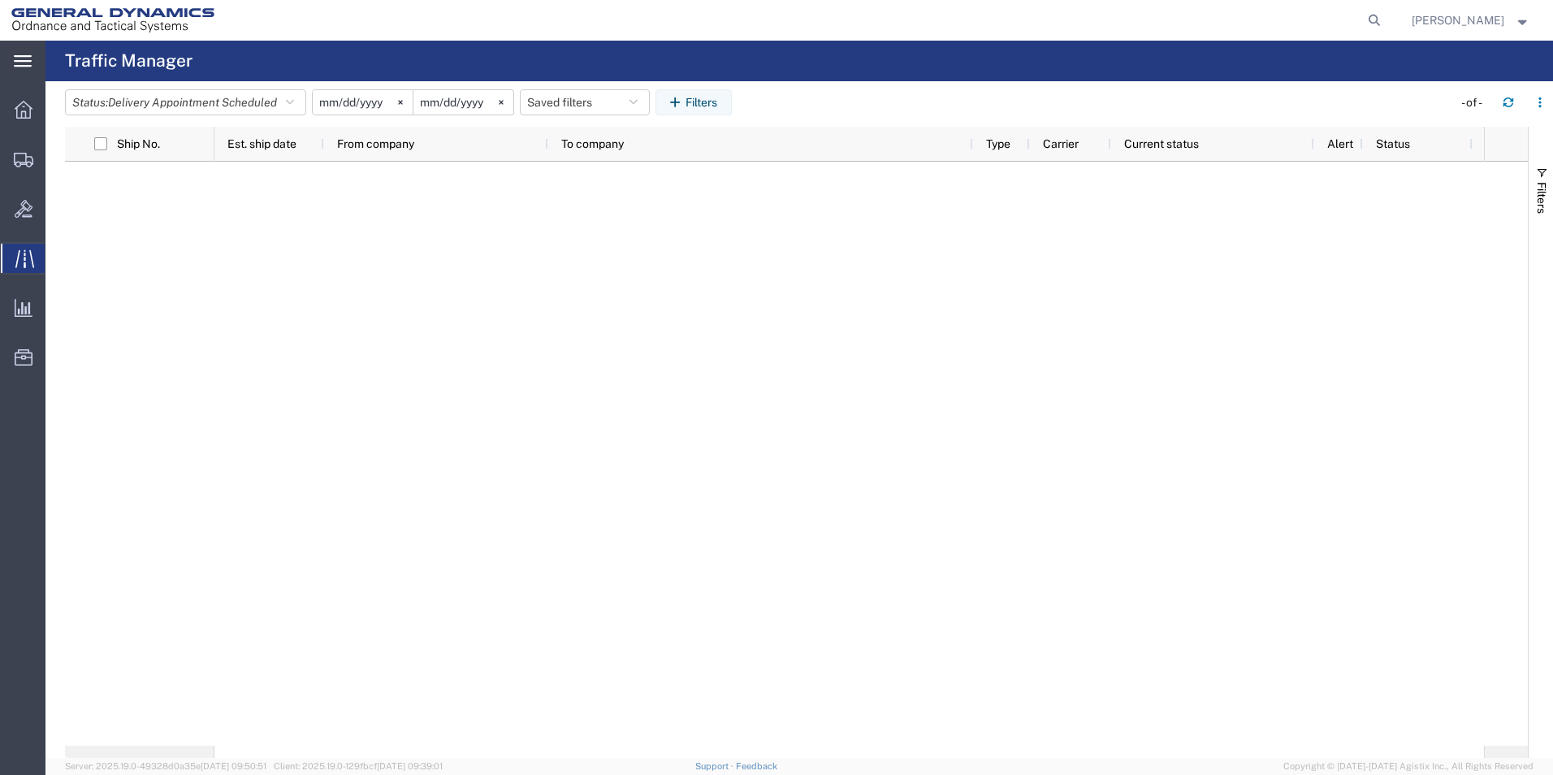
click at [25, 63] on icon at bounding box center [23, 61] width 18 height 12
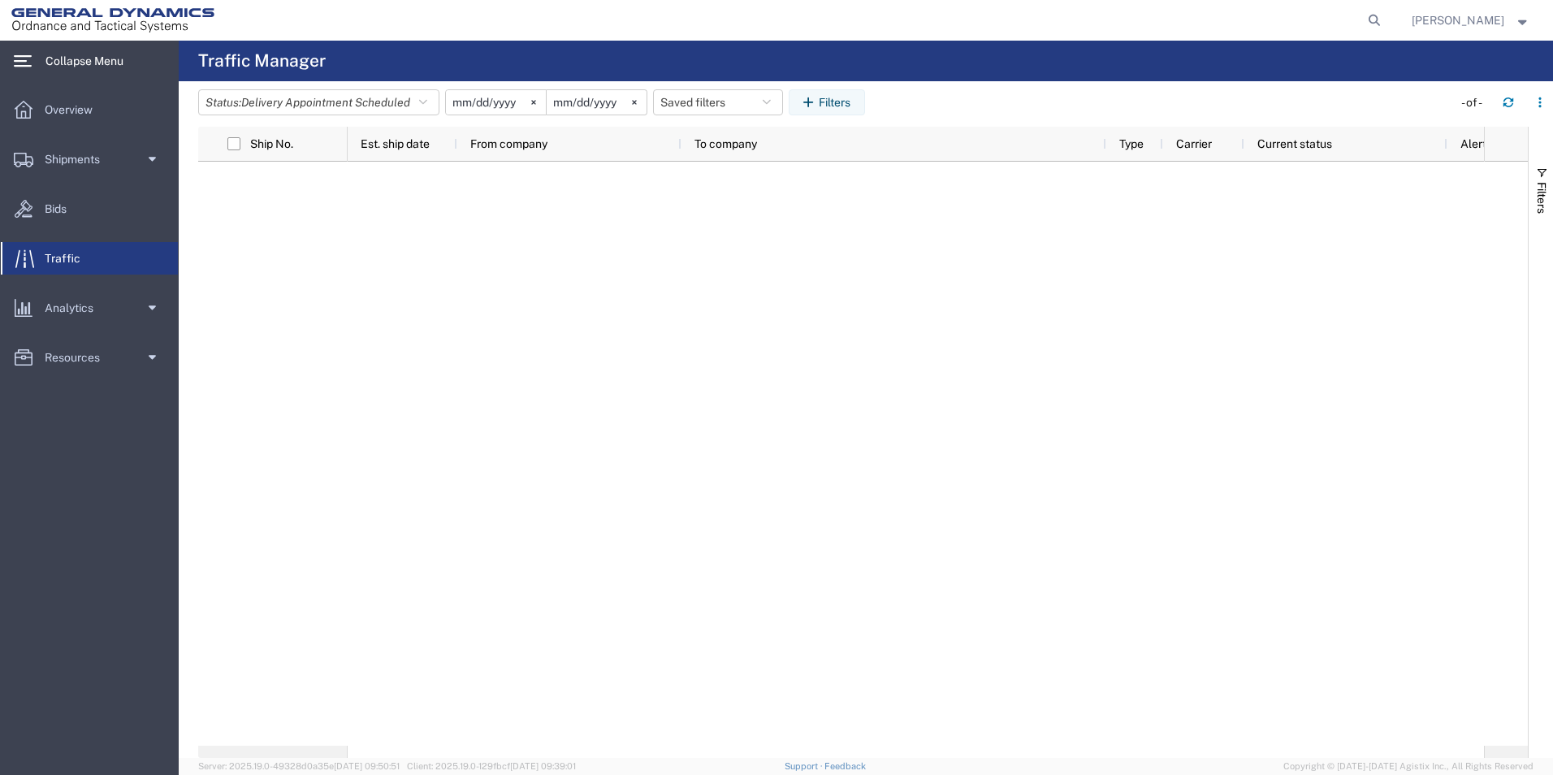
click at [25, 63] on icon at bounding box center [23, 61] width 18 height 12
